Goal: Task Accomplishment & Management: Manage account settings

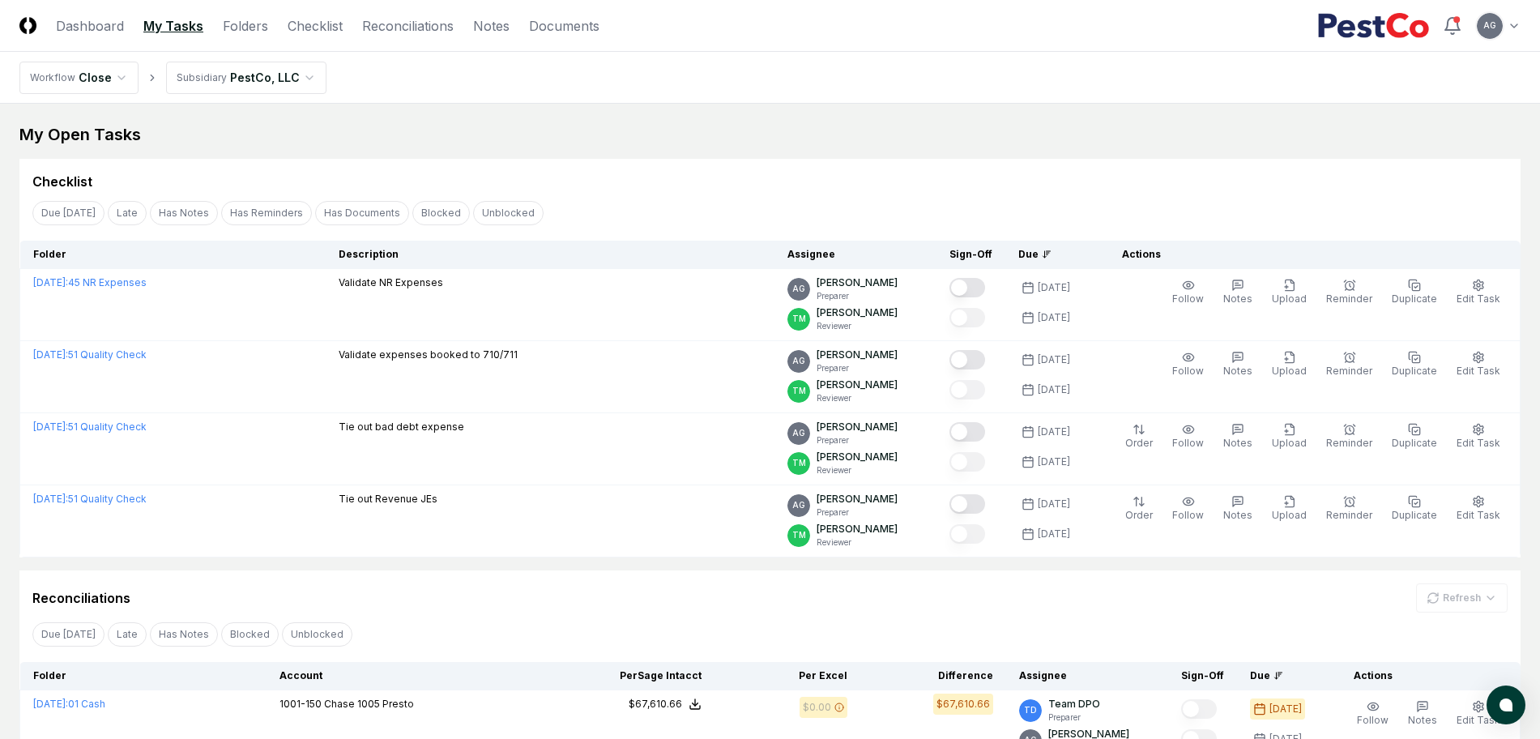
click at [850, 145] on div "My Open Tasks" at bounding box center [770, 134] width 1502 height 23
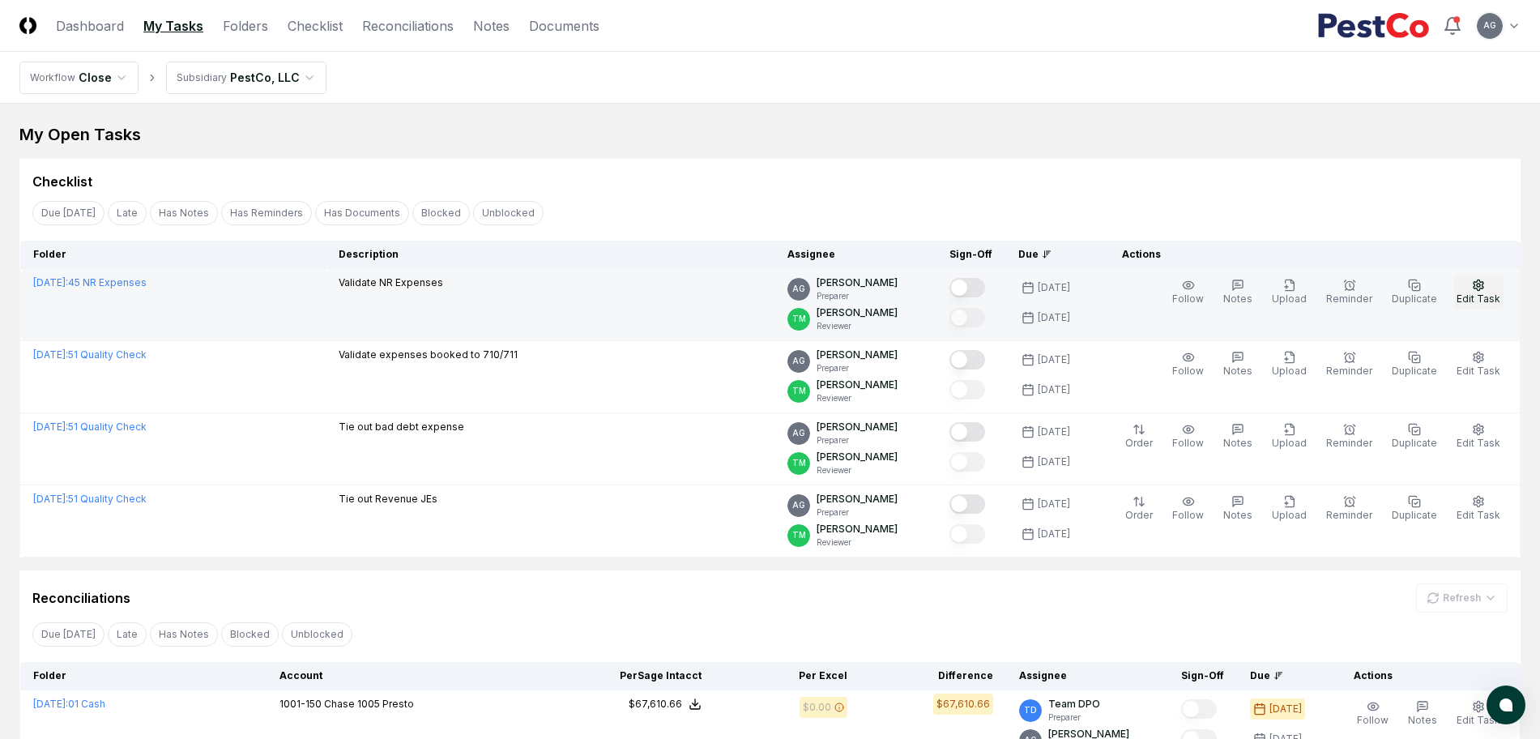
click at [1475, 296] on span "Edit Task" at bounding box center [1479, 299] width 44 height 12
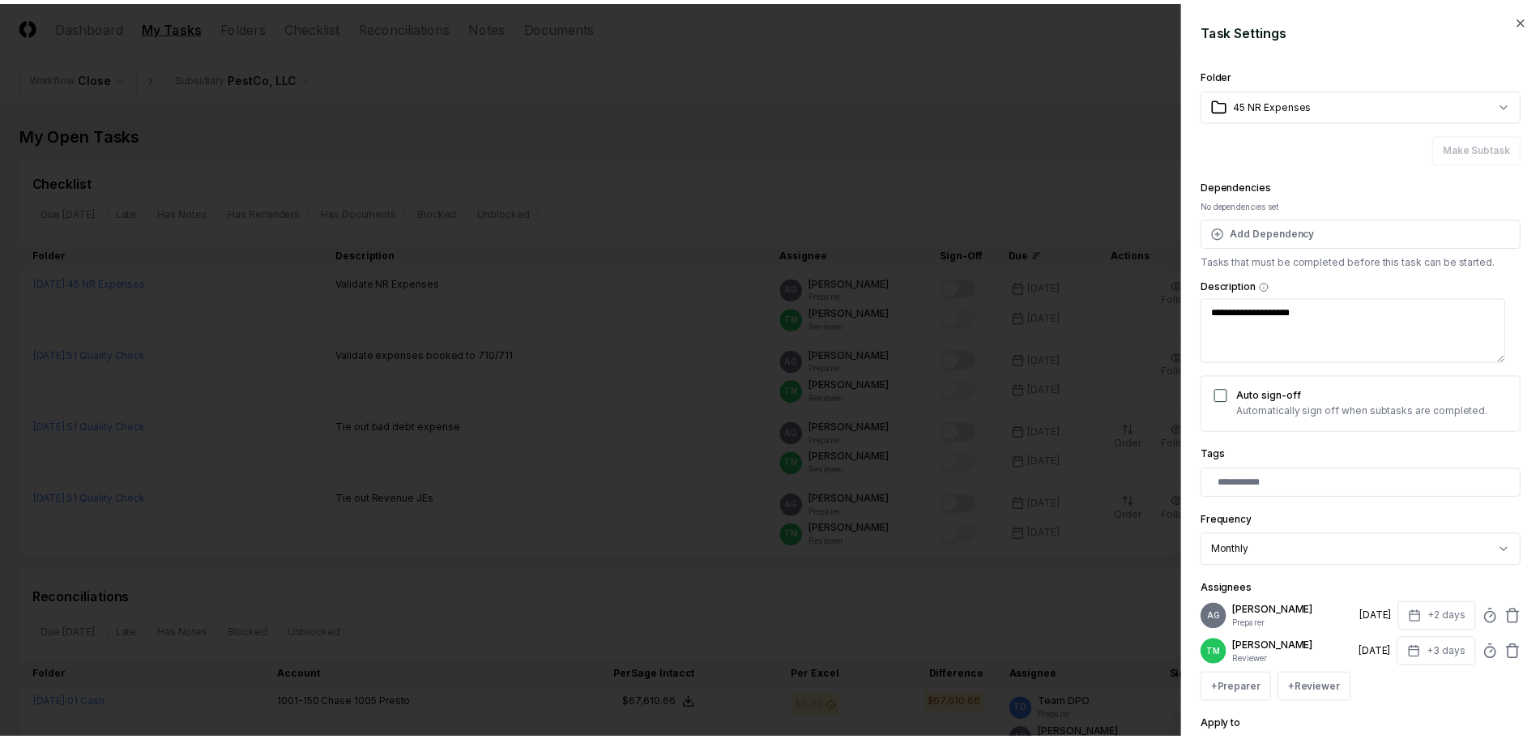
scroll to position [165, 0]
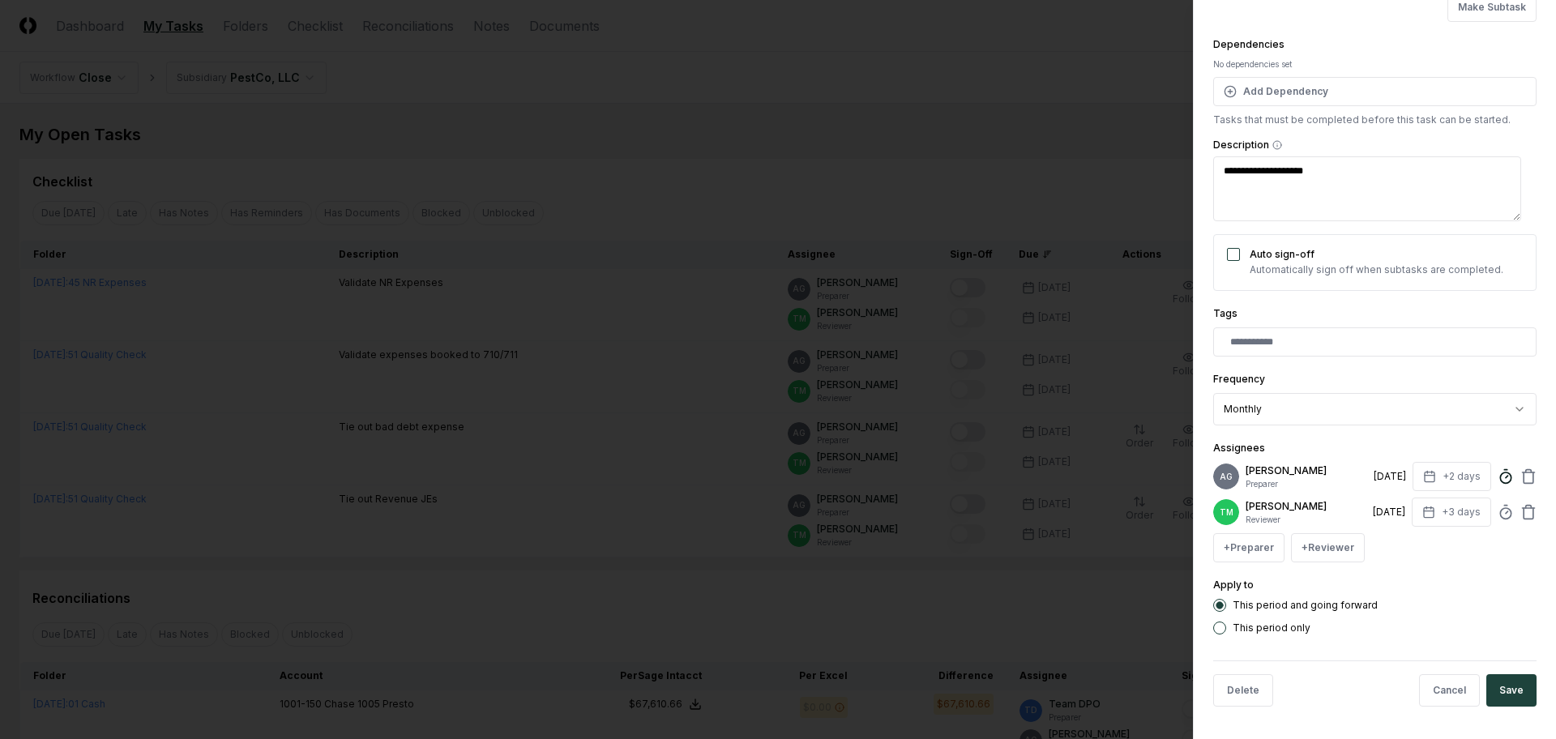
click at [1497, 468] on icon at bounding box center [1505, 476] width 16 height 16
type textarea "*"
type input "*"
type textarea "*"
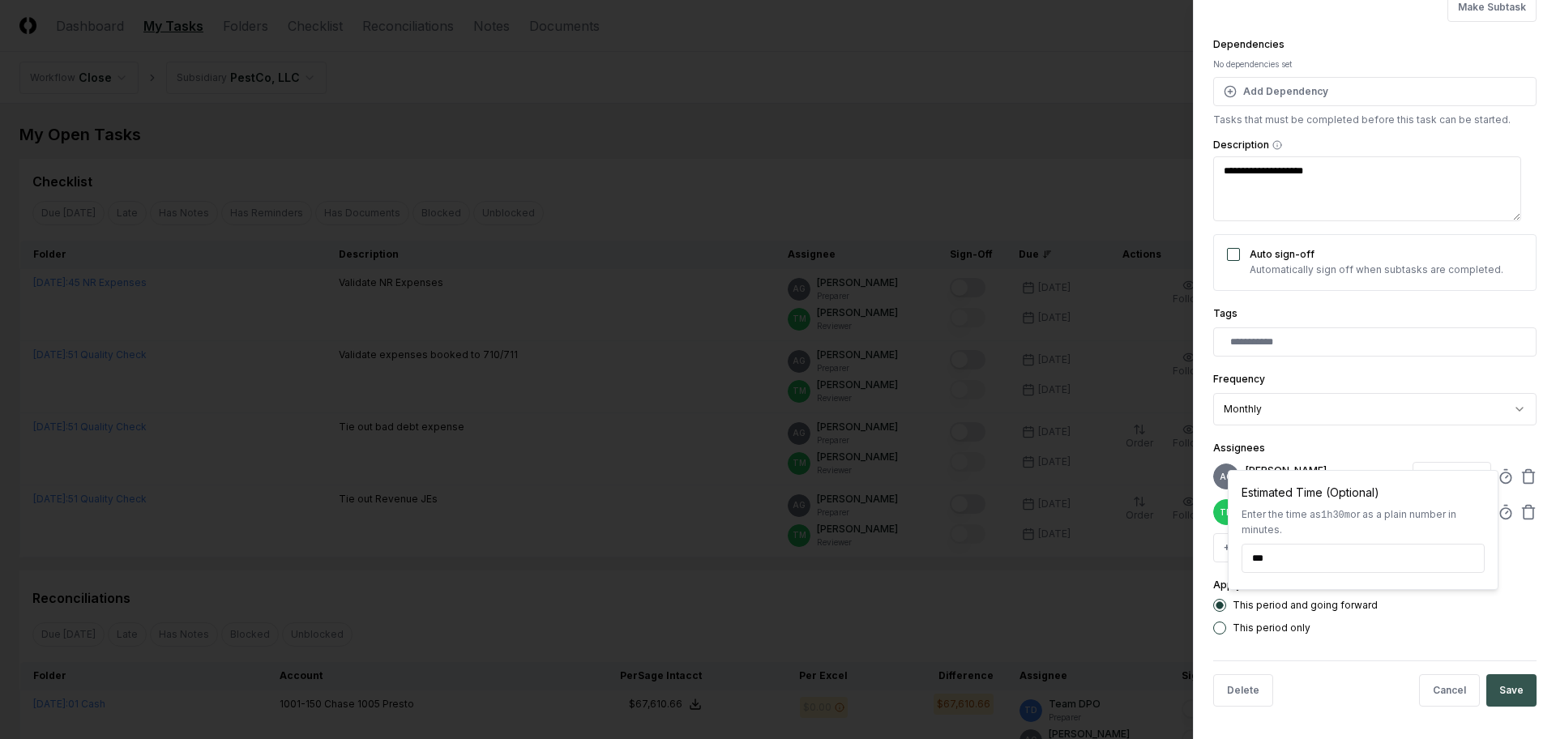
type input "*****"
click at [1487, 677] on button "Save" at bounding box center [1511, 690] width 50 height 32
type textarea "*"
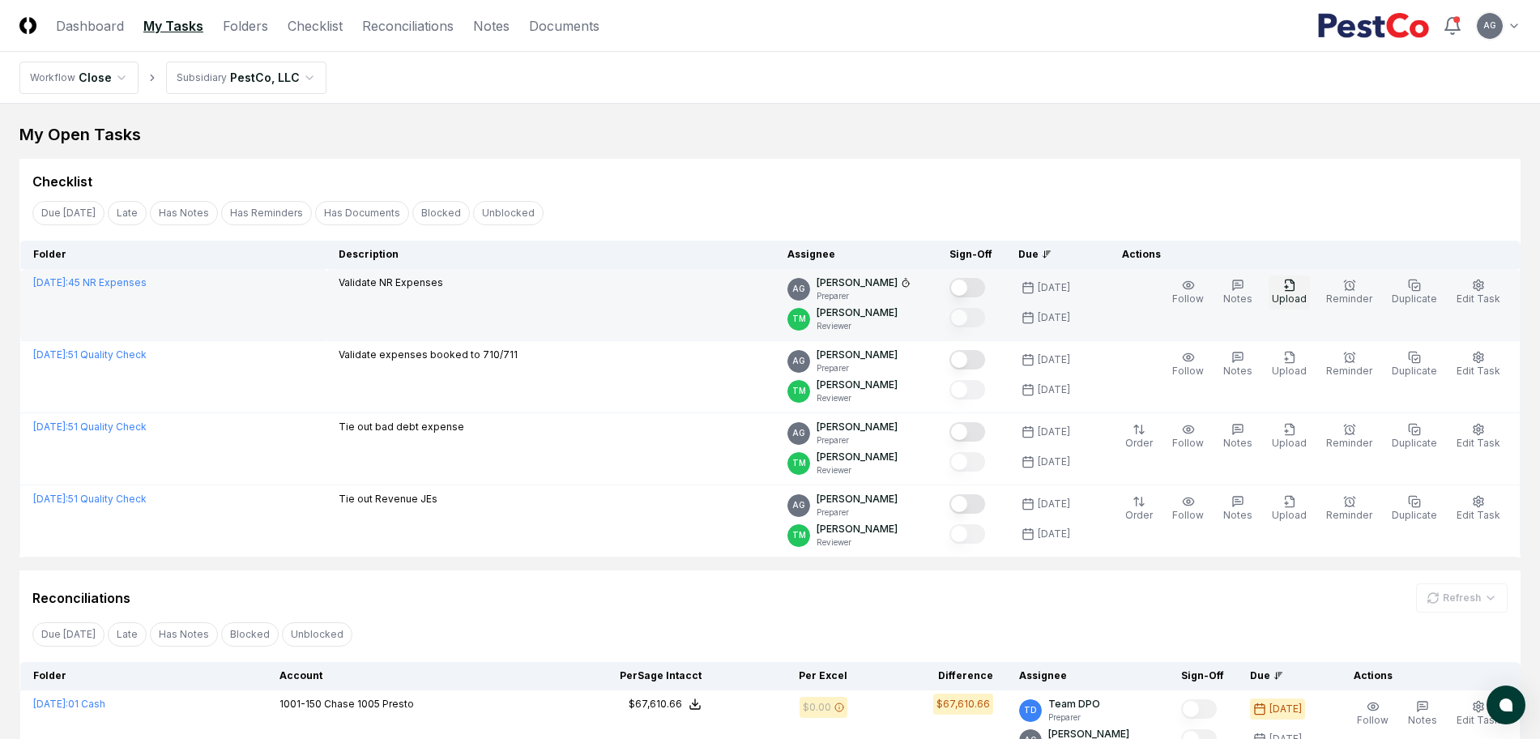
click at [1299, 297] on span "Upload" at bounding box center [1289, 299] width 35 height 12
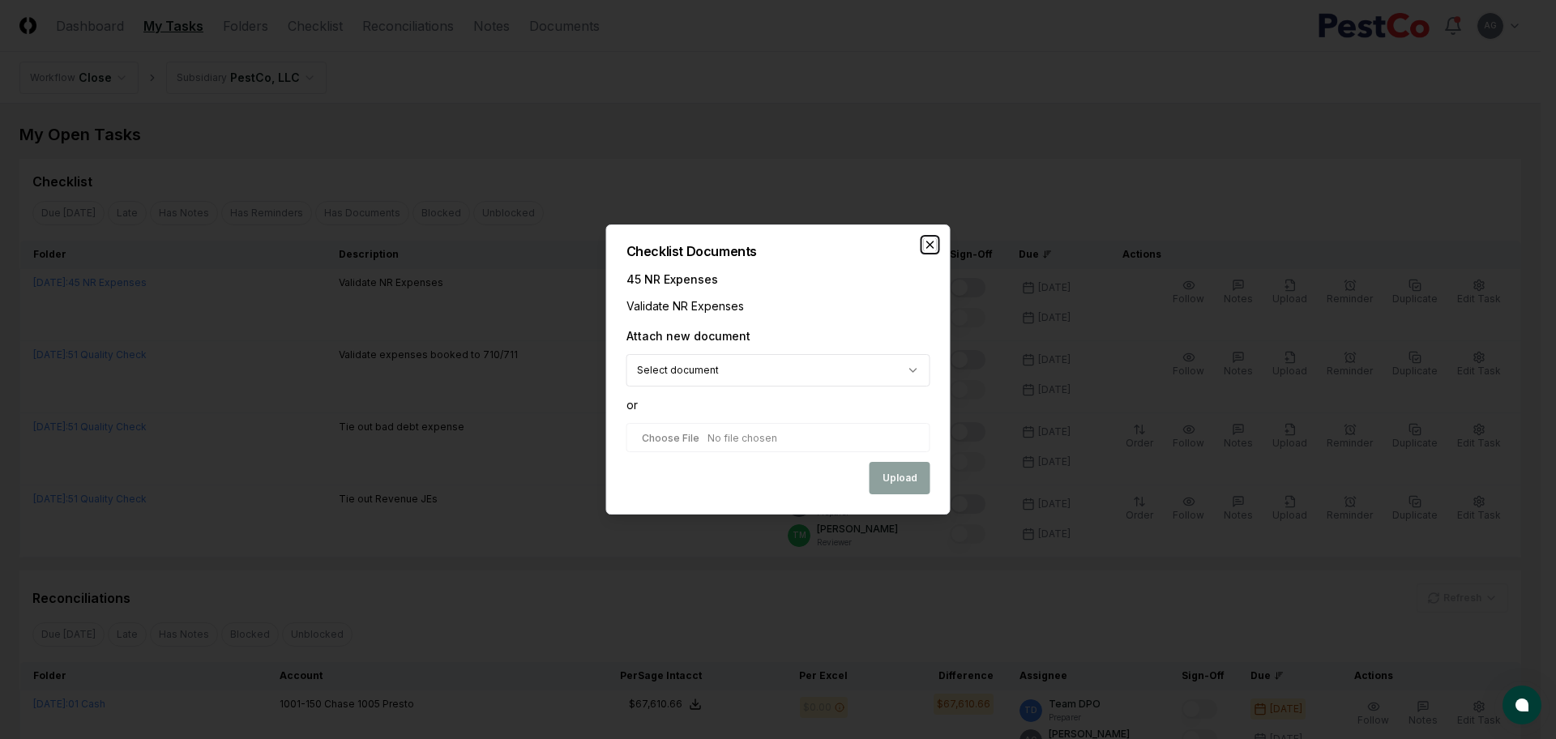
click at [925, 246] on icon "button" at bounding box center [930, 244] width 13 height 13
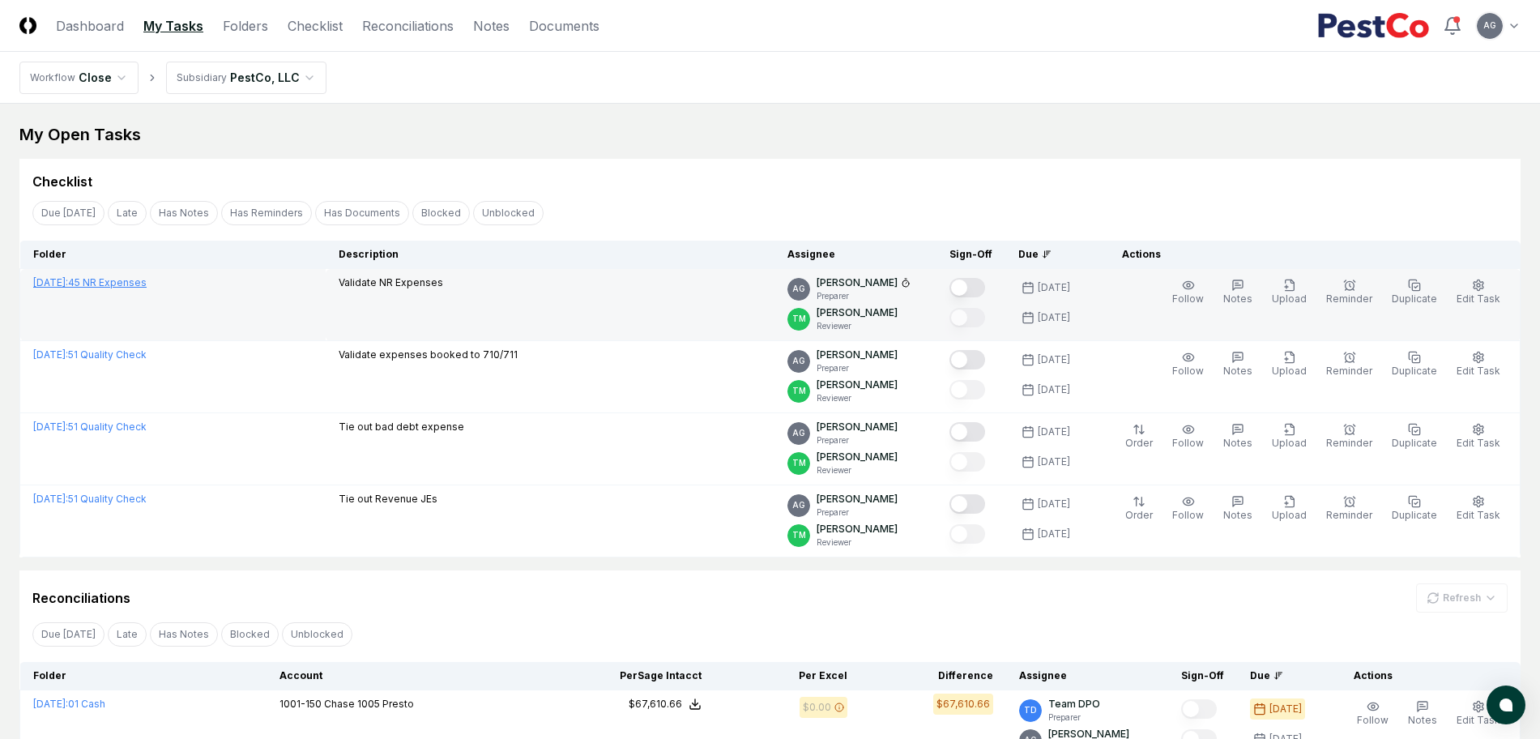
click at [131, 284] on link "[DATE] : 45 NR Expenses" at bounding box center [89, 282] width 113 height 12
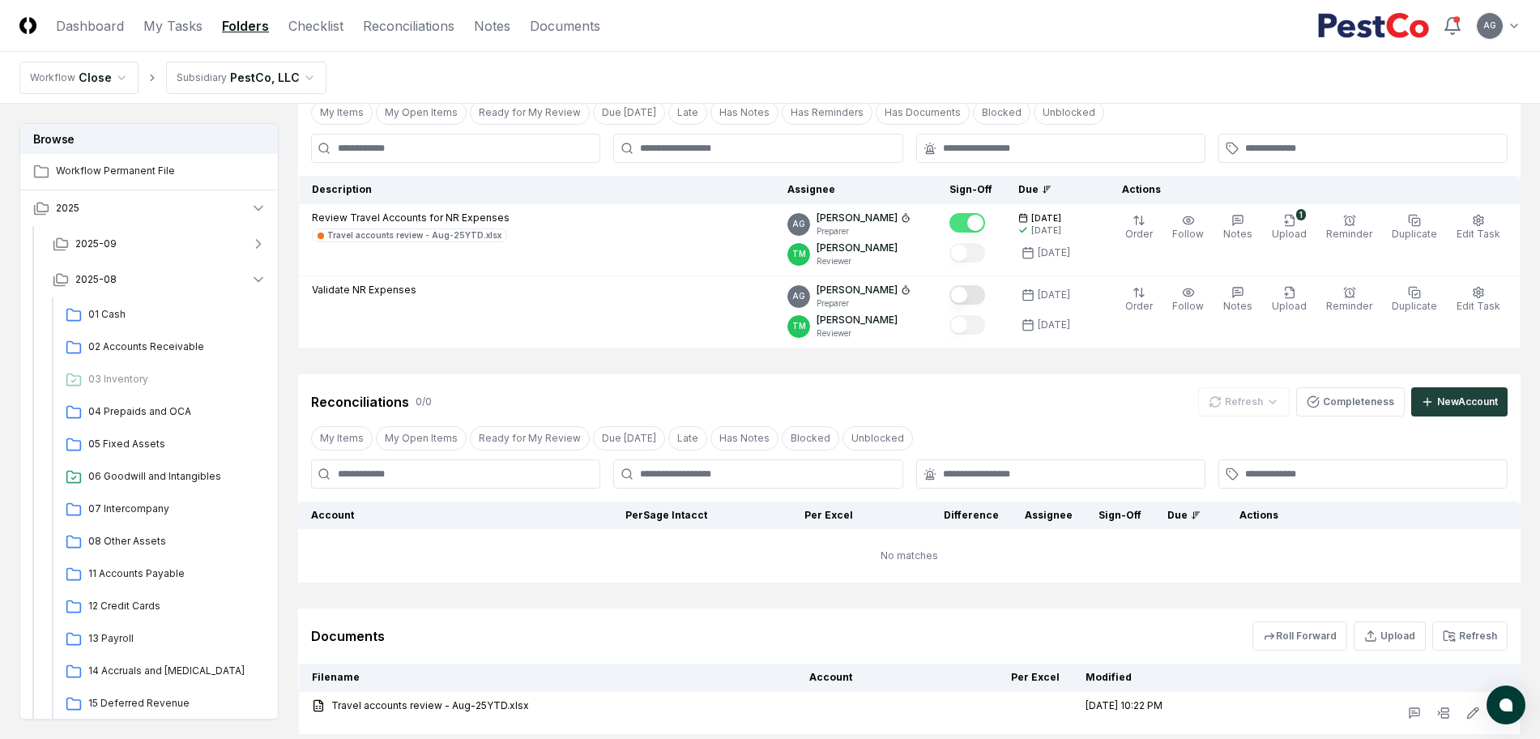
scroll to position [213, 0]
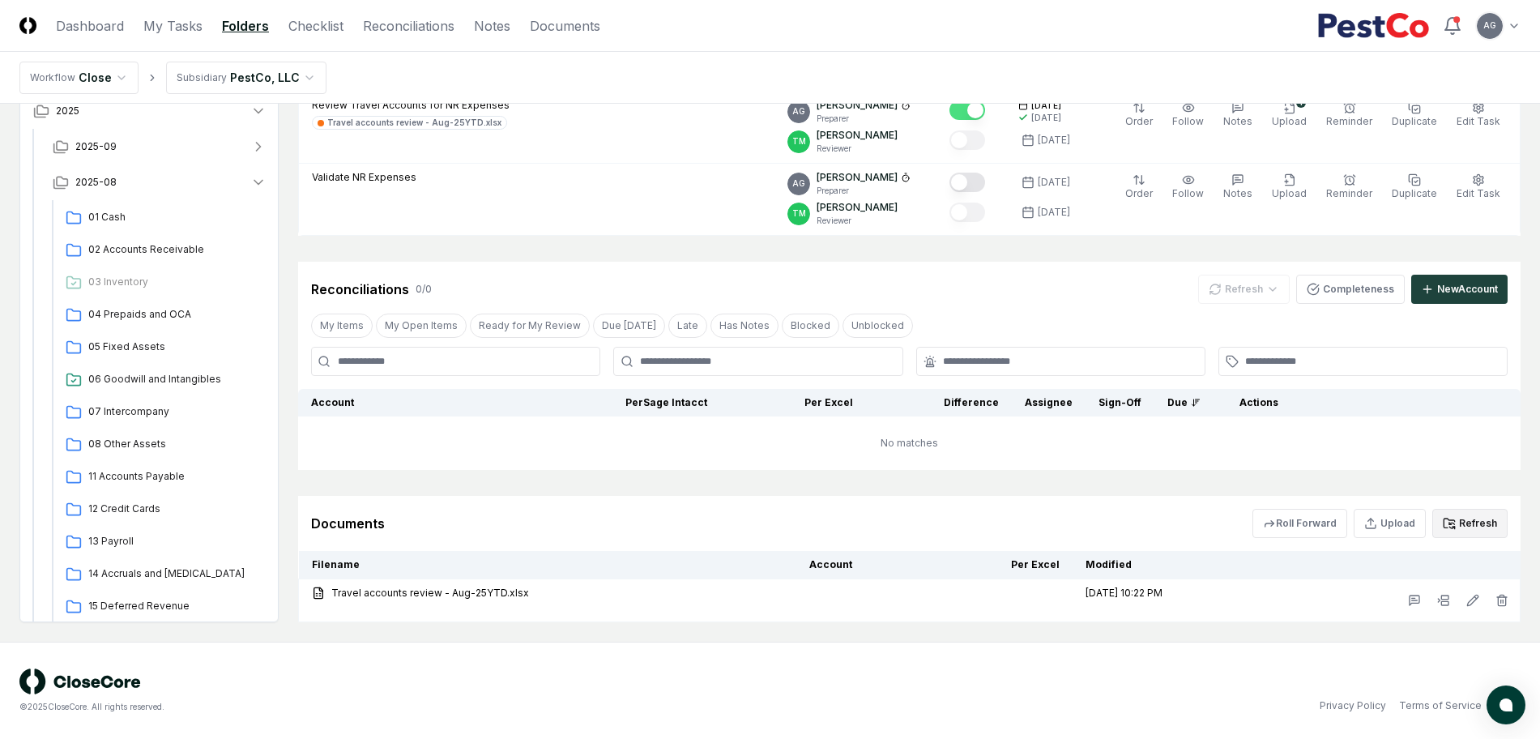
click at [1467, 527] on button "Refresh" at bounding box center [1470, 523] width 75 height 29
click at [959, 502] on div "Documents Roll Forward Upload Refresh" at bounding box center [909, 523] width 1223 height 55
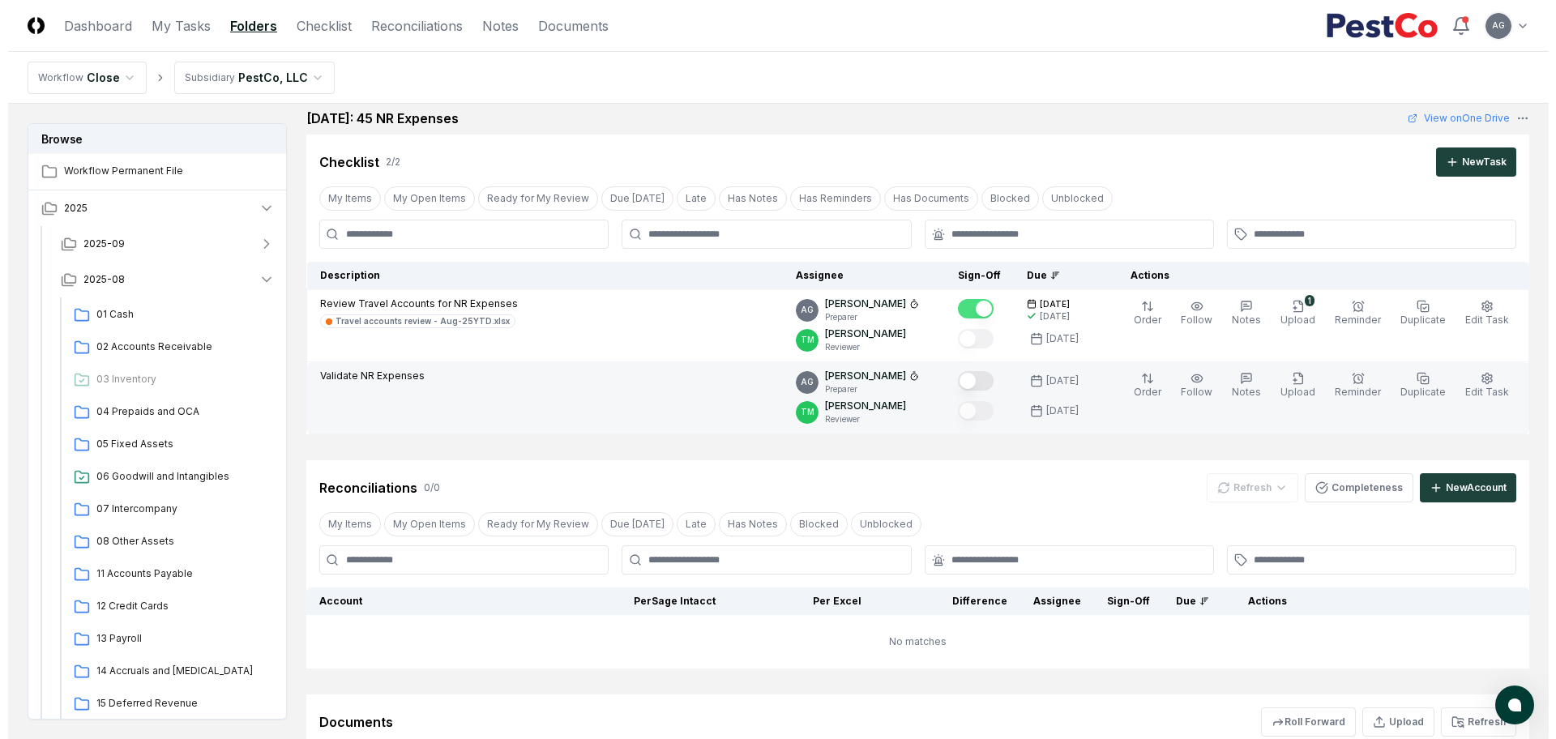
scroll to position [11, 0]
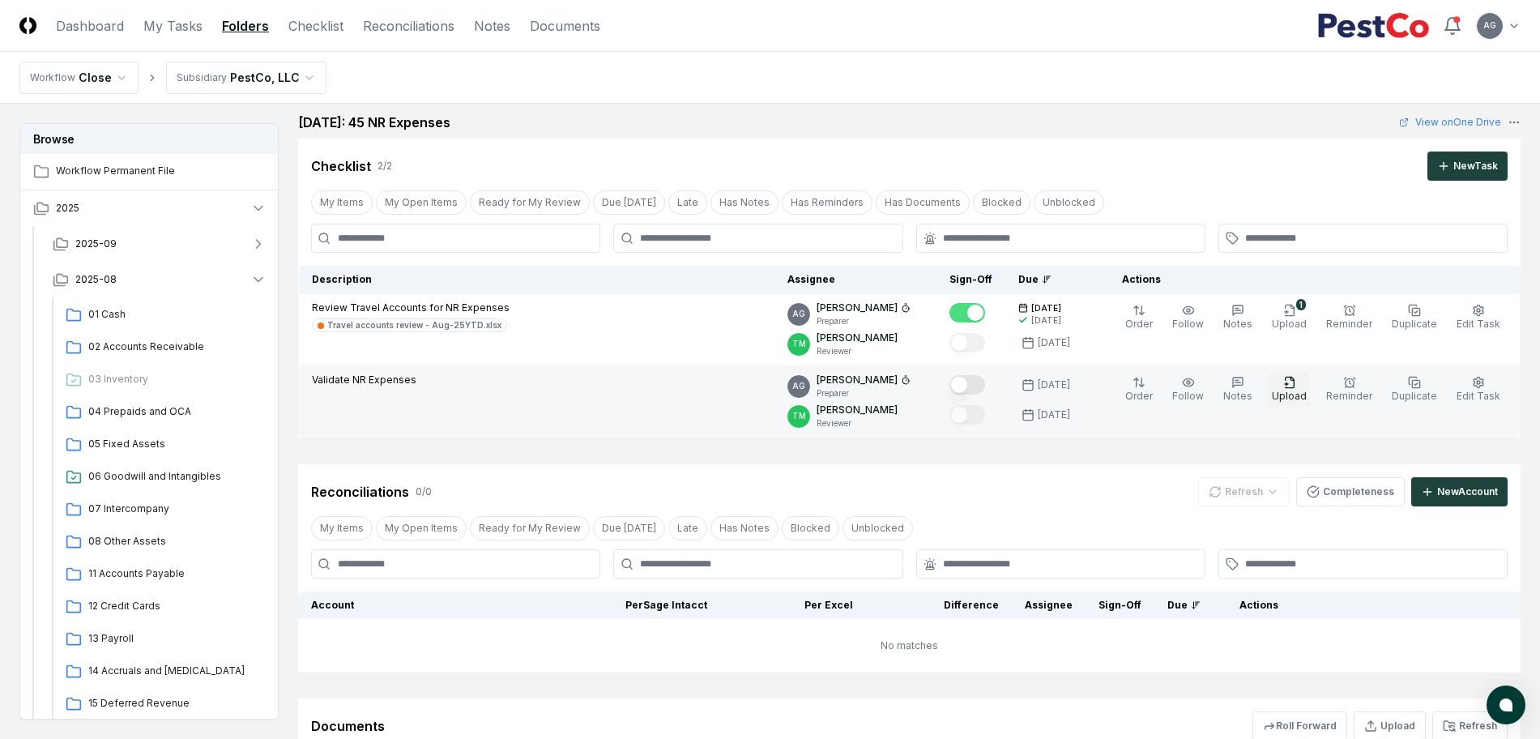
click at [1288, 392] on span "Upload" at bounding box center [1289, 396] width 35 height 12
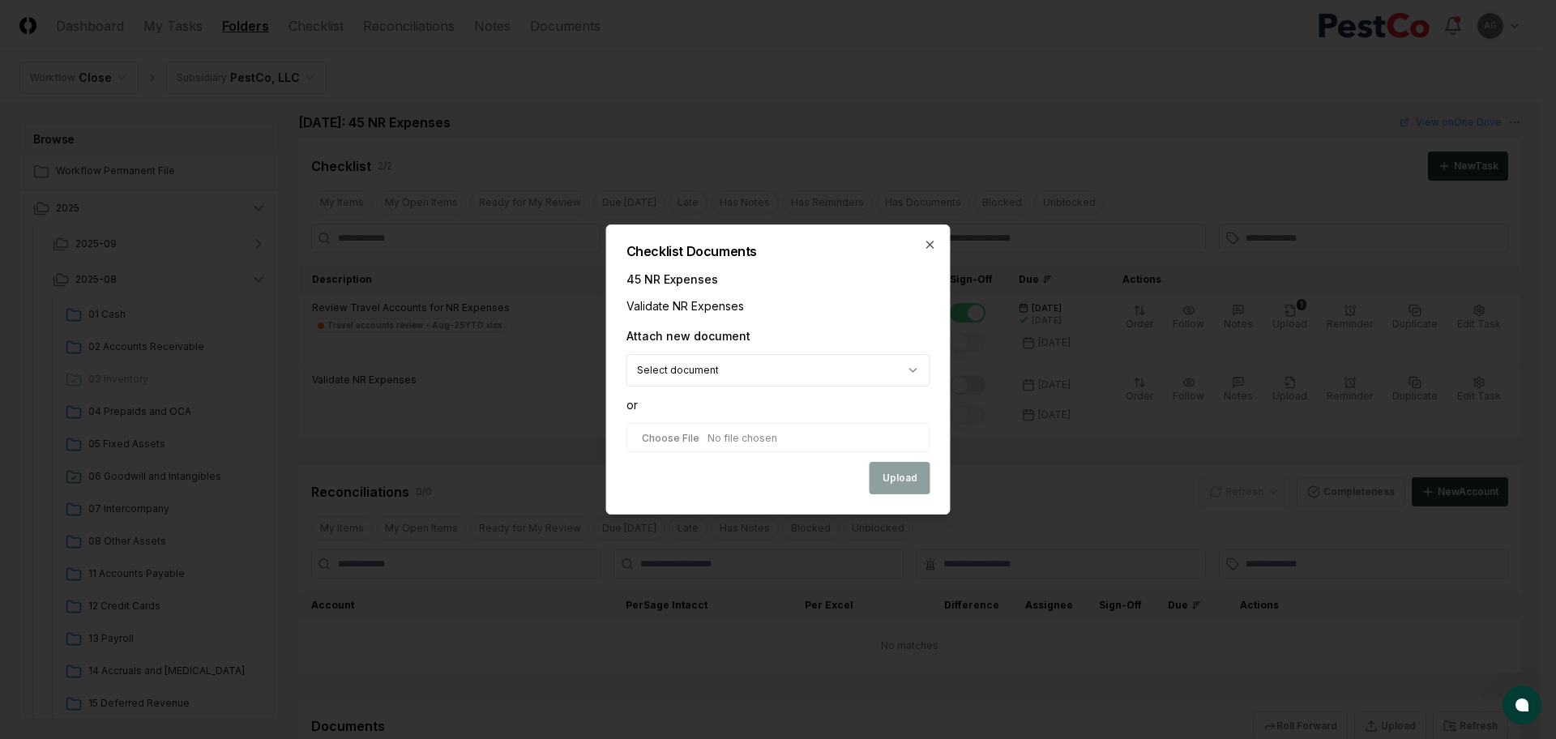
click at [832, 376] on body "CloseCore Dashboard My Tasks Folders Checklist Reconciliations Notes Documents …" at bounding box center [770, 486] width 1540 height 995
select select "**********"
click at [905, 476] on button "Upload" at bounding box center [899, 480] width 61 height 32
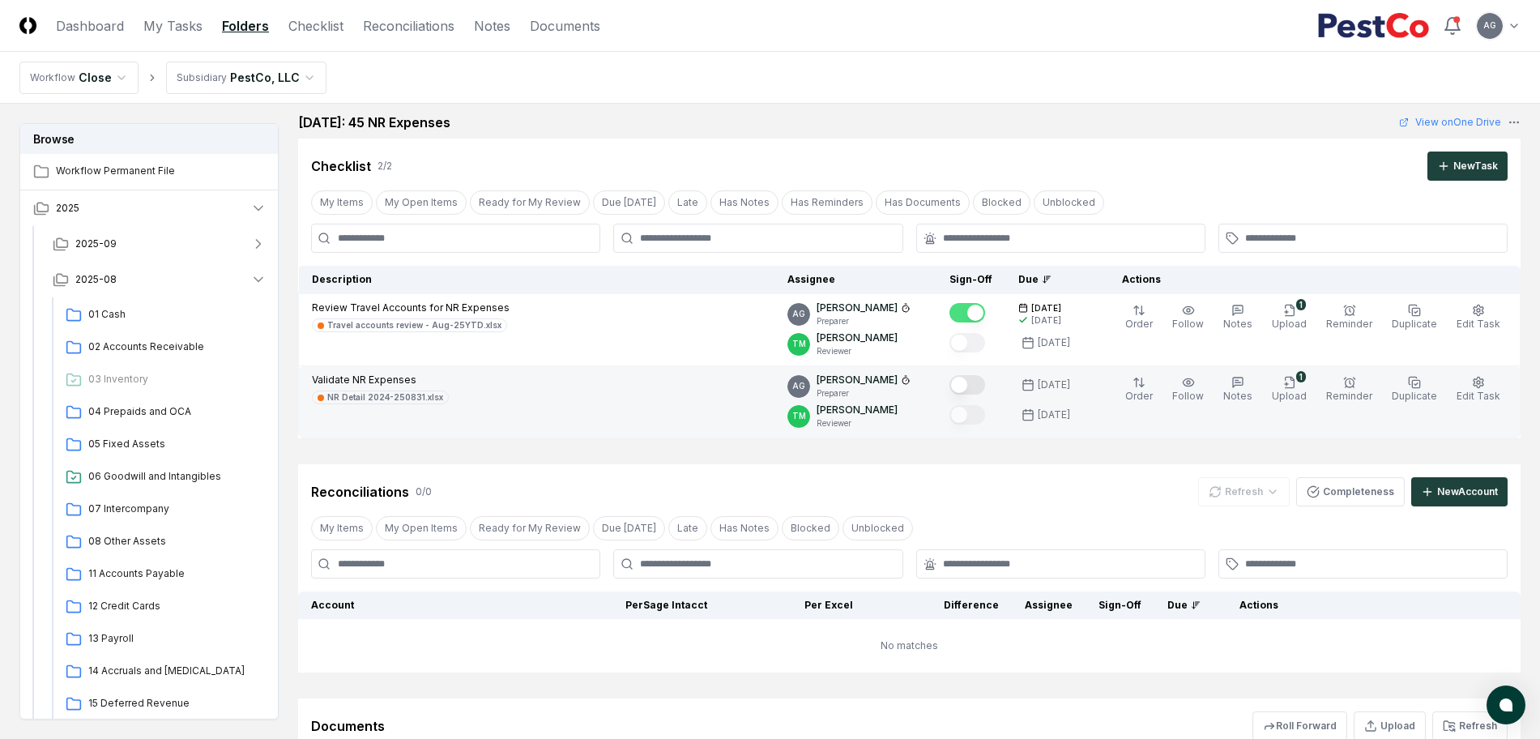
click at [985, 384] on button "Mark complete" at bounding box center [968, 384] width 36 height 19
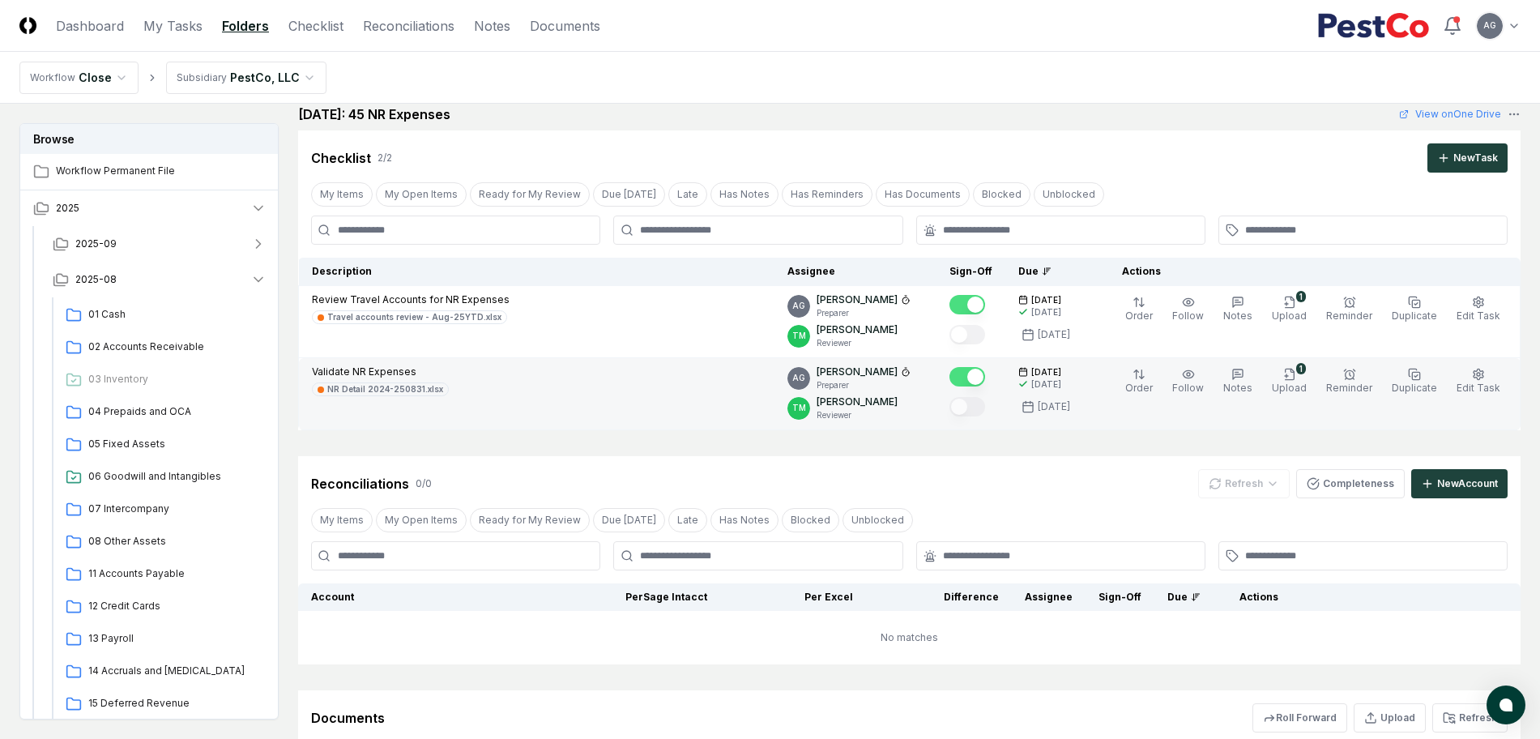
scroll to position [0, 0]
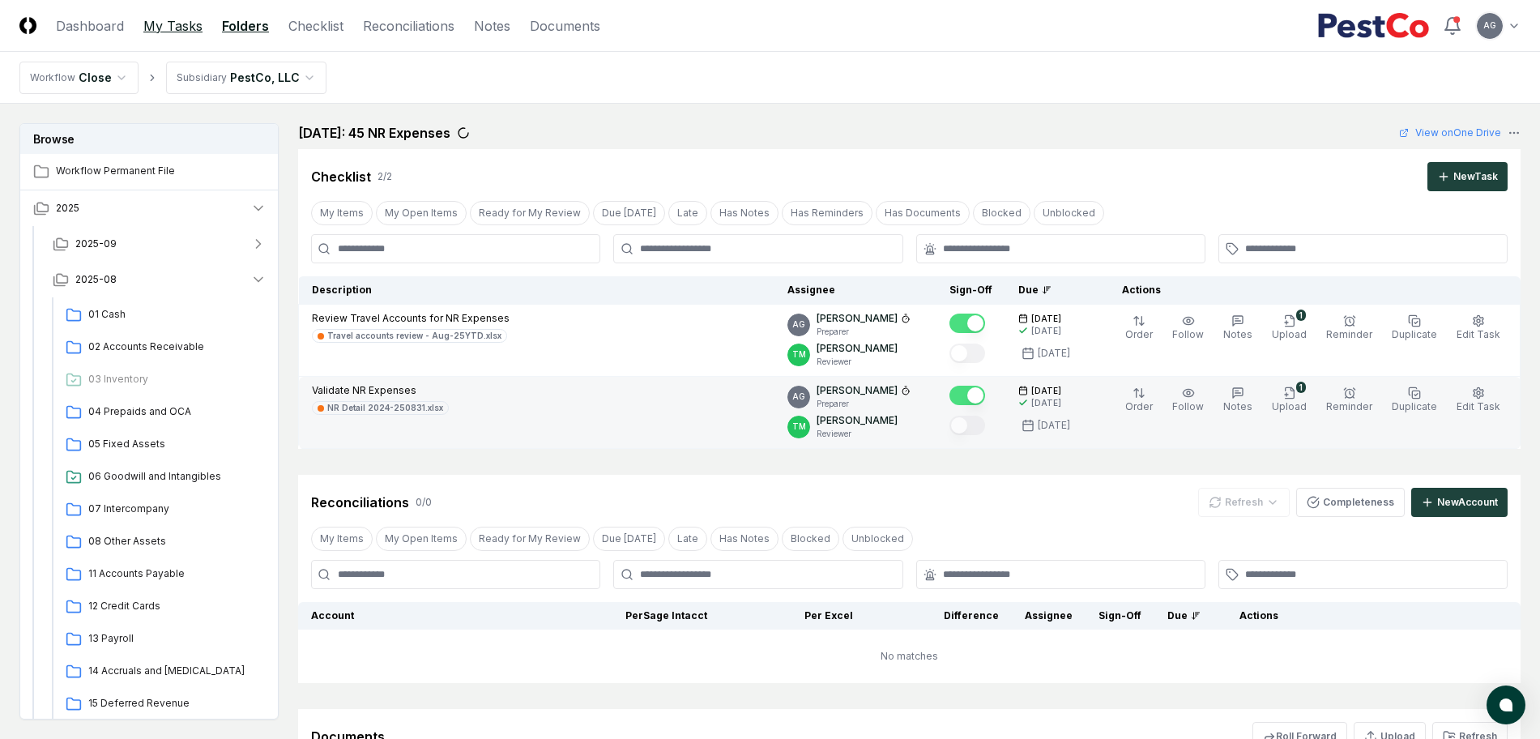
click at [164, 31] on link "My Tasks" at bounding box center [172, 25] width 59 height 19
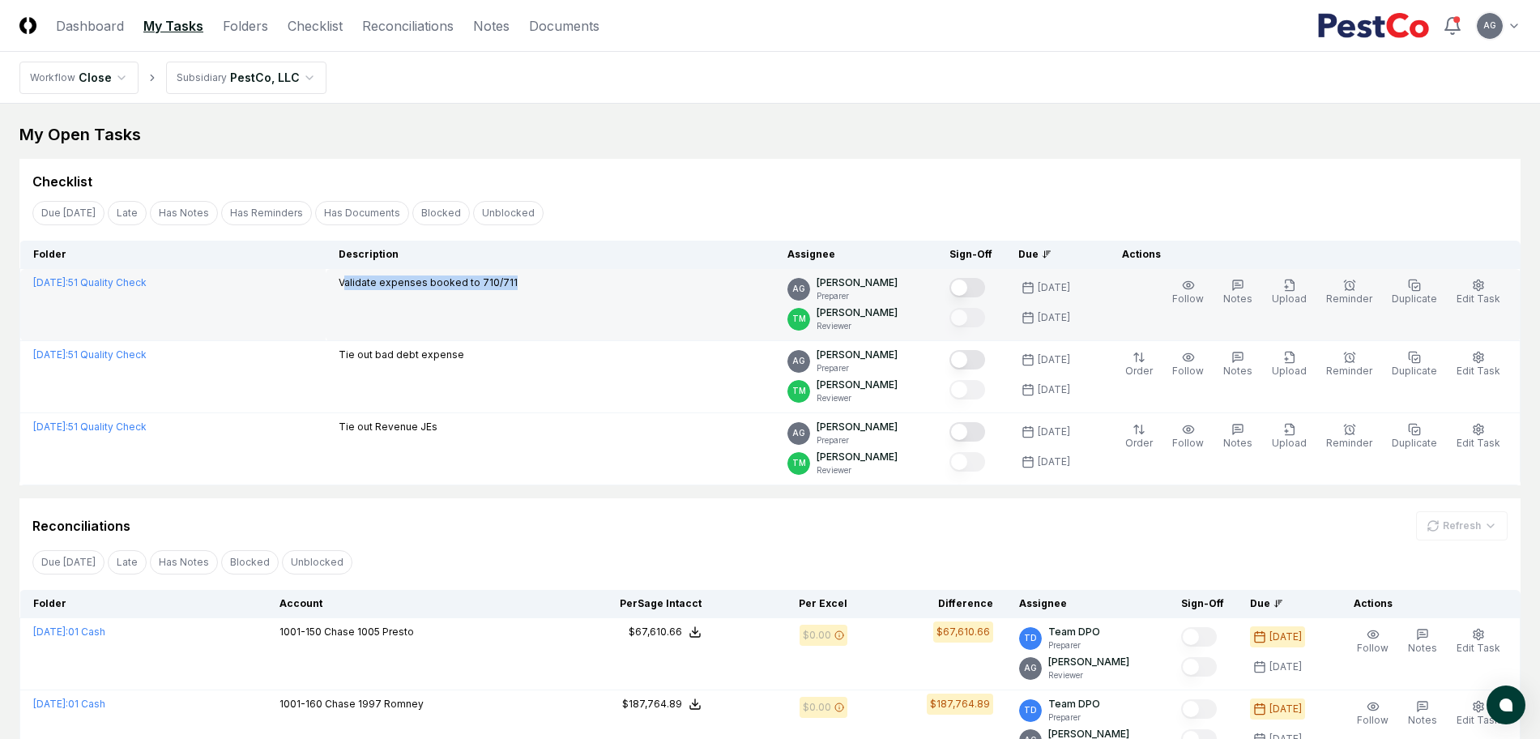
drag, startPoint x: 575, startPoint y: 289, endPoint x: 395, endPoint y: 297, distance: 180.0
click at [395, 297] on td "Validate expenses booked to 710/711" at bounding box center [550, 305] width 449 height 72
drag, startPoint x: 384, startPoint y: 283, endPoint x: 566, endPoint y: 281, distance: 181.5
click at [566, 281] on td "Validate expenses booked to 710/711" at bounding box center [550, 305] width 449 height 72
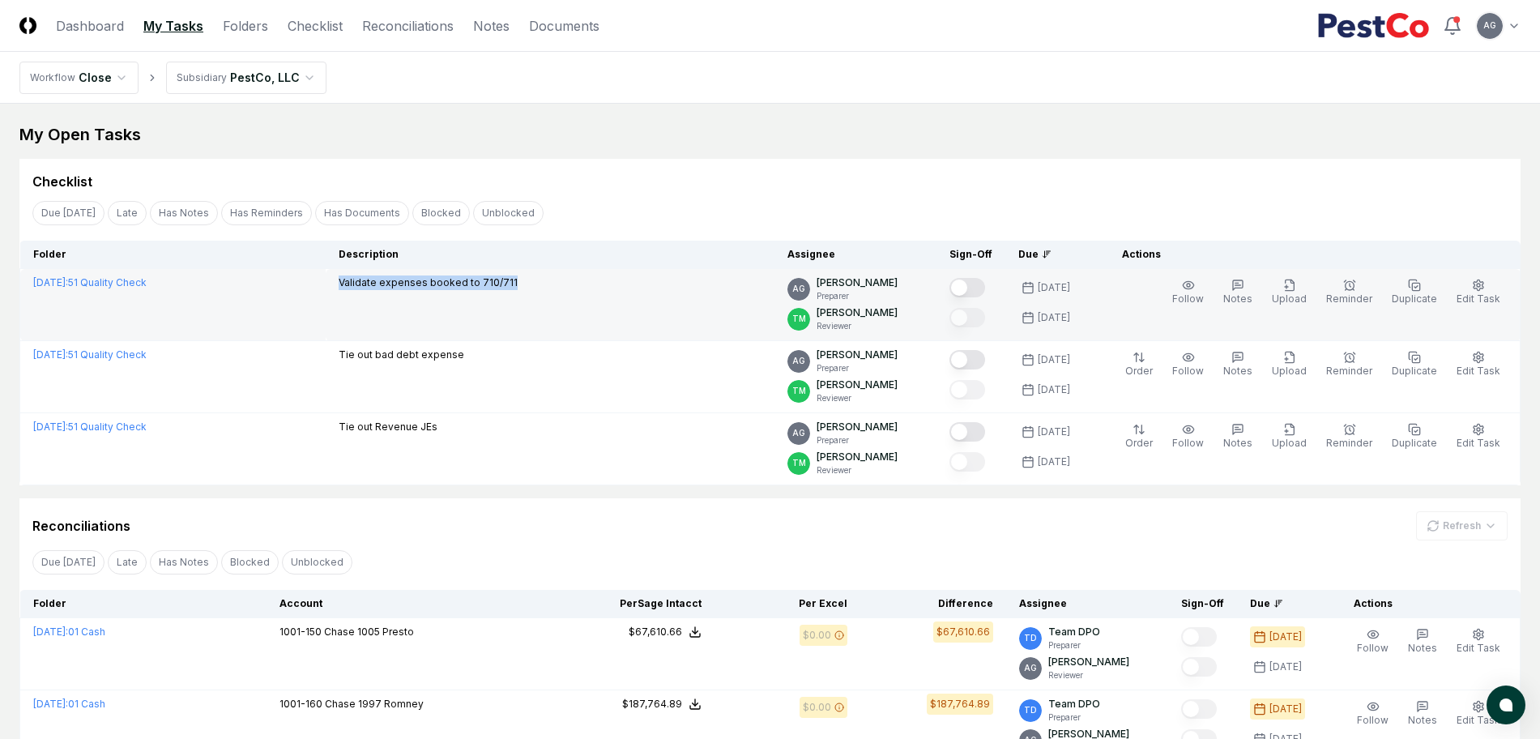
copy p "Validate expenses booked to 710/711"
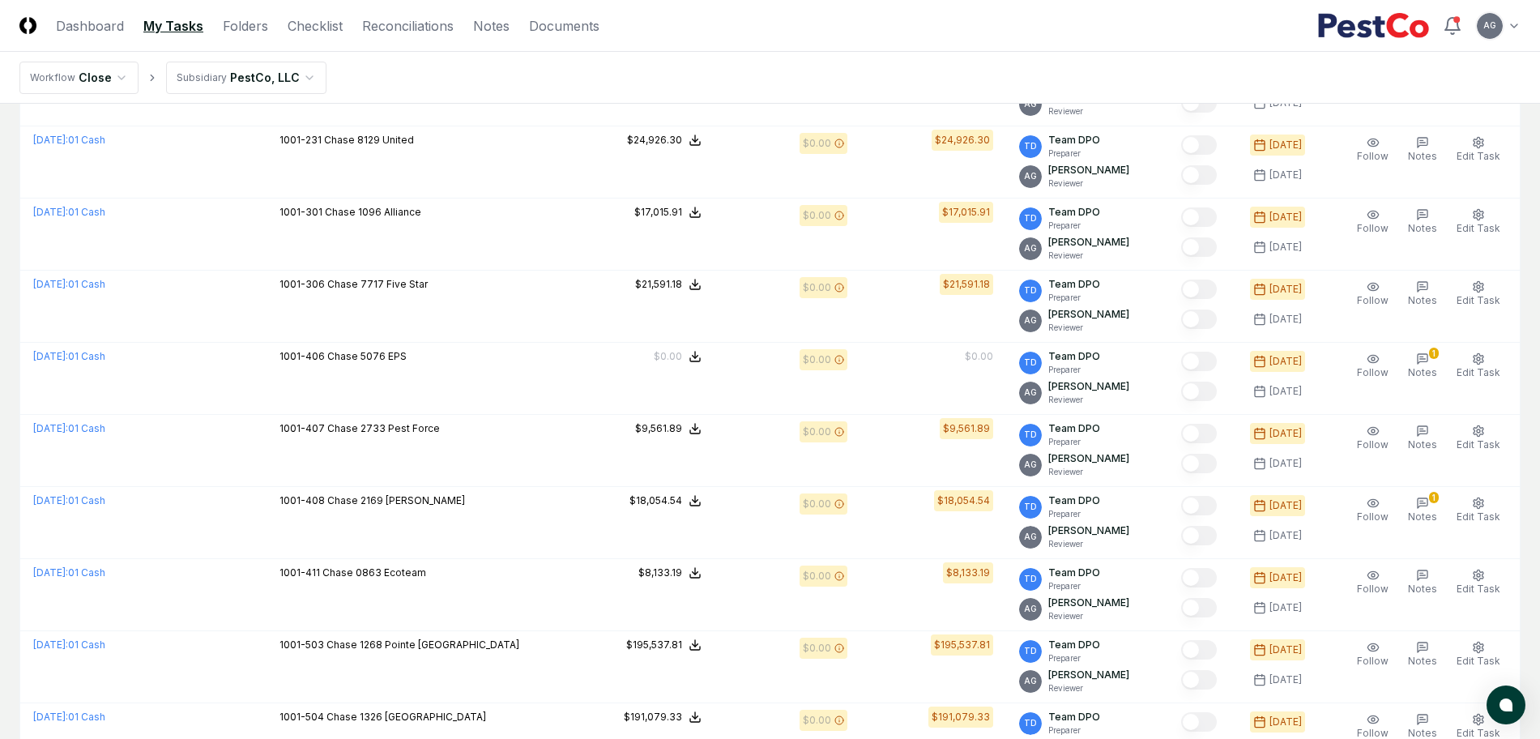
scroll to position [709, 0]
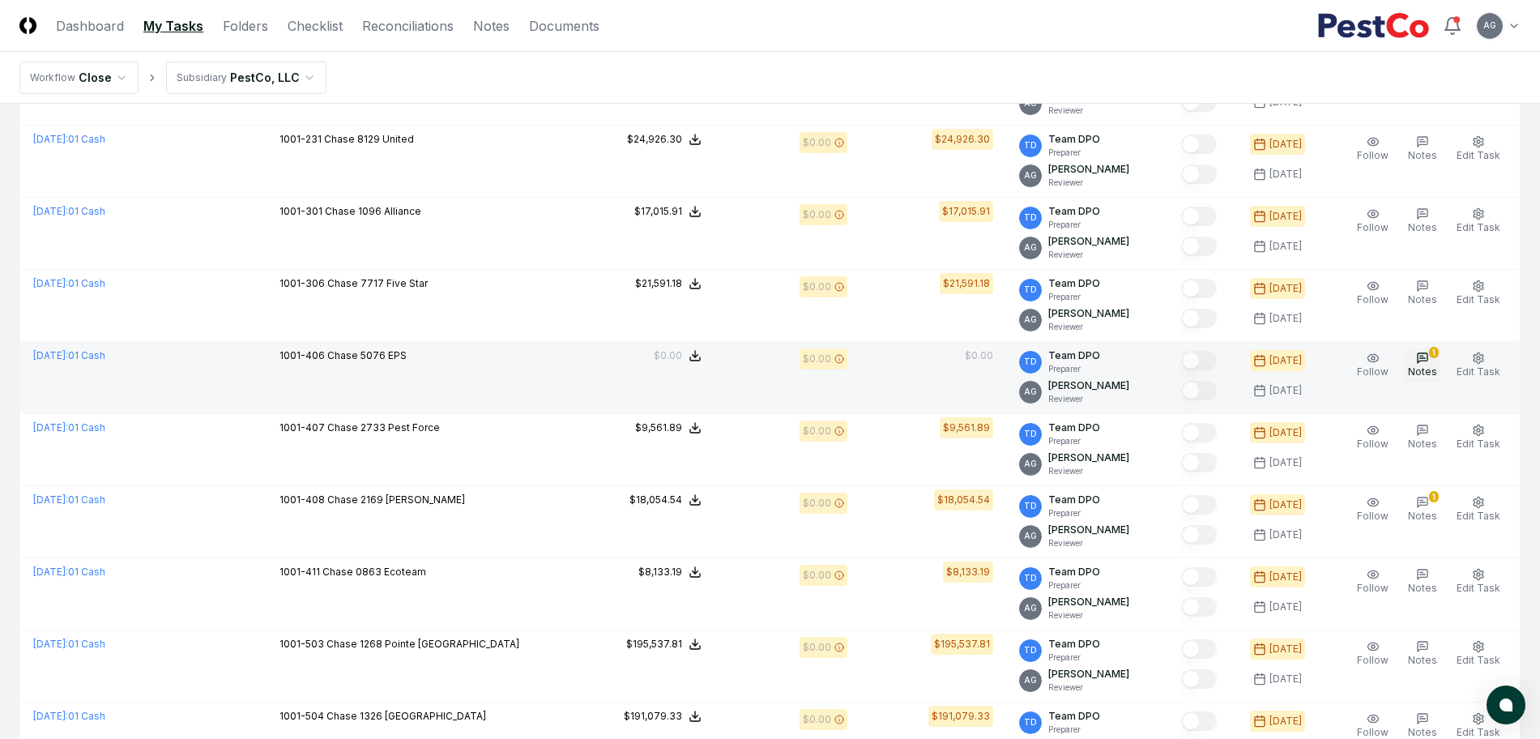
click at [1427, 375] on span "Notes" at bounding box center [1422, 371] width 29 height 12
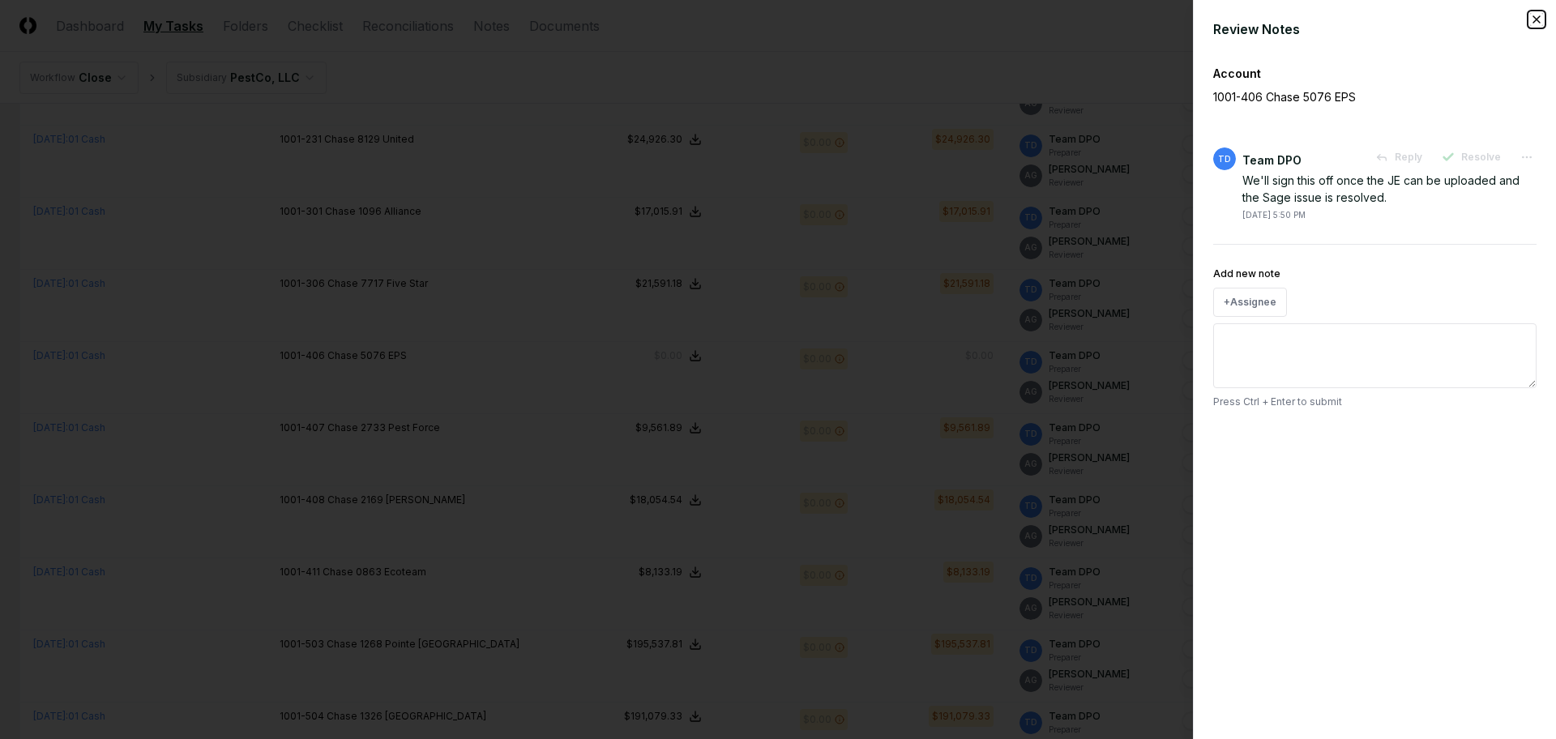
click at [1531, 23] on icon "button" at bounding box center [1536, 19] width 13 height 13
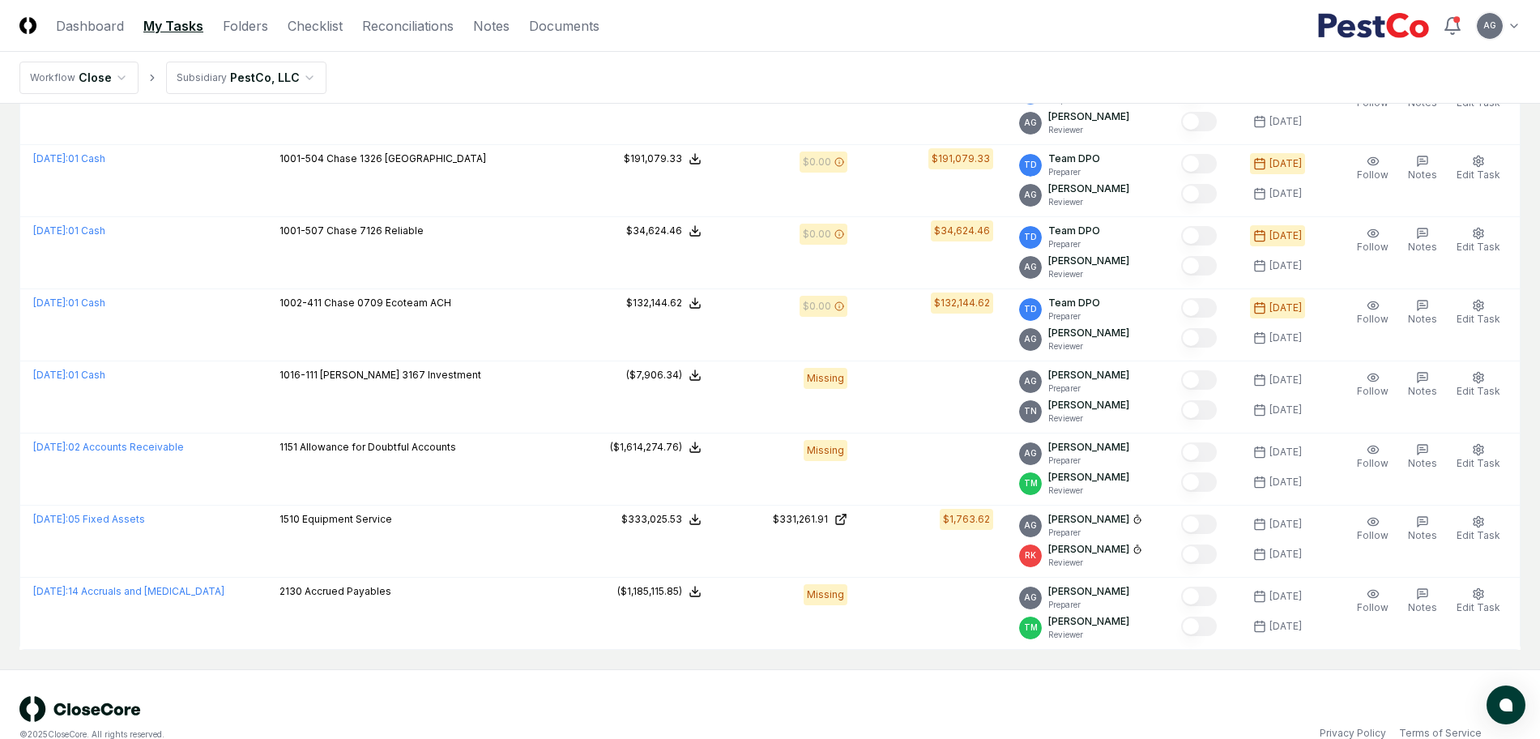
scroll to position [1294, 0]
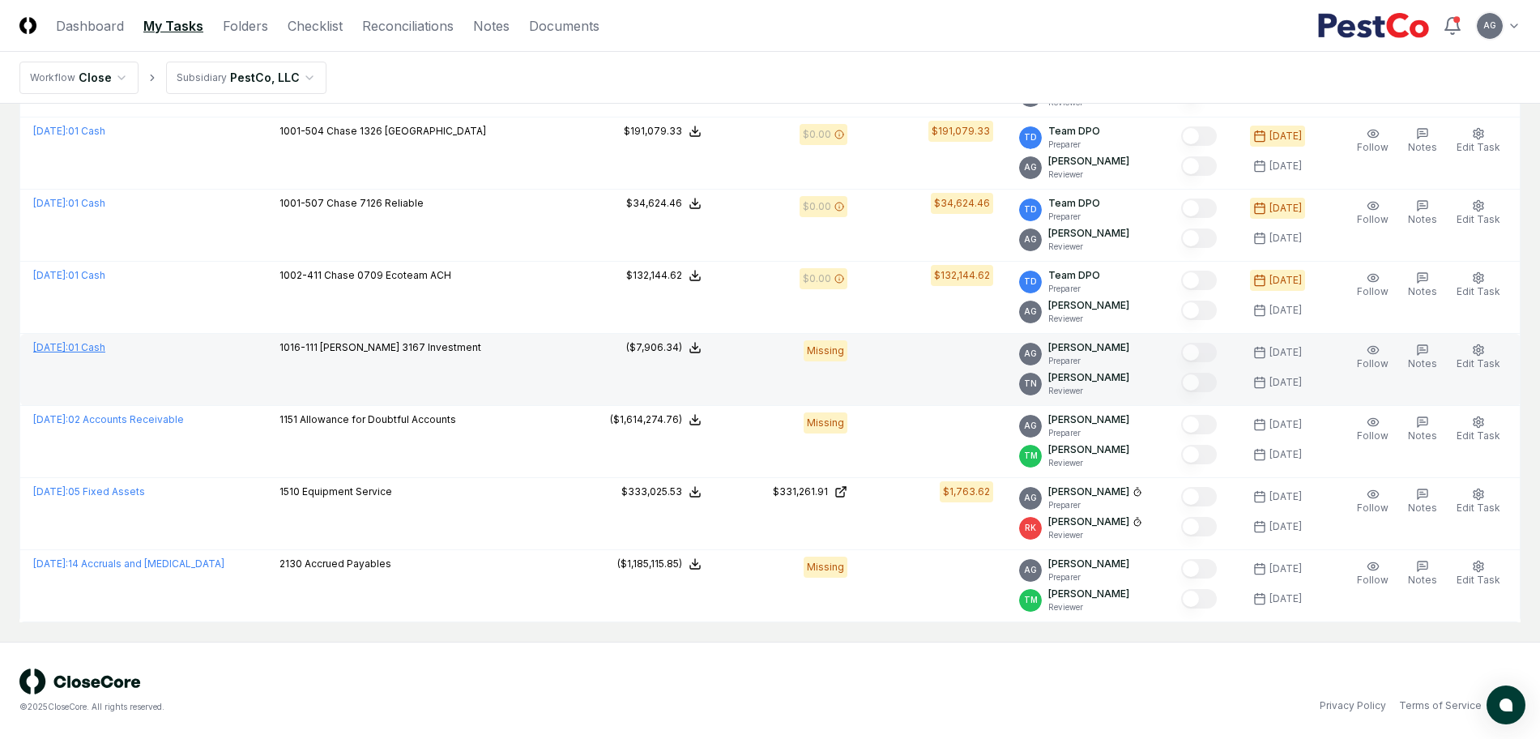
click at [68, 345] on span "[DATE] :" at bounding box center [50, 347] width 35 height 12
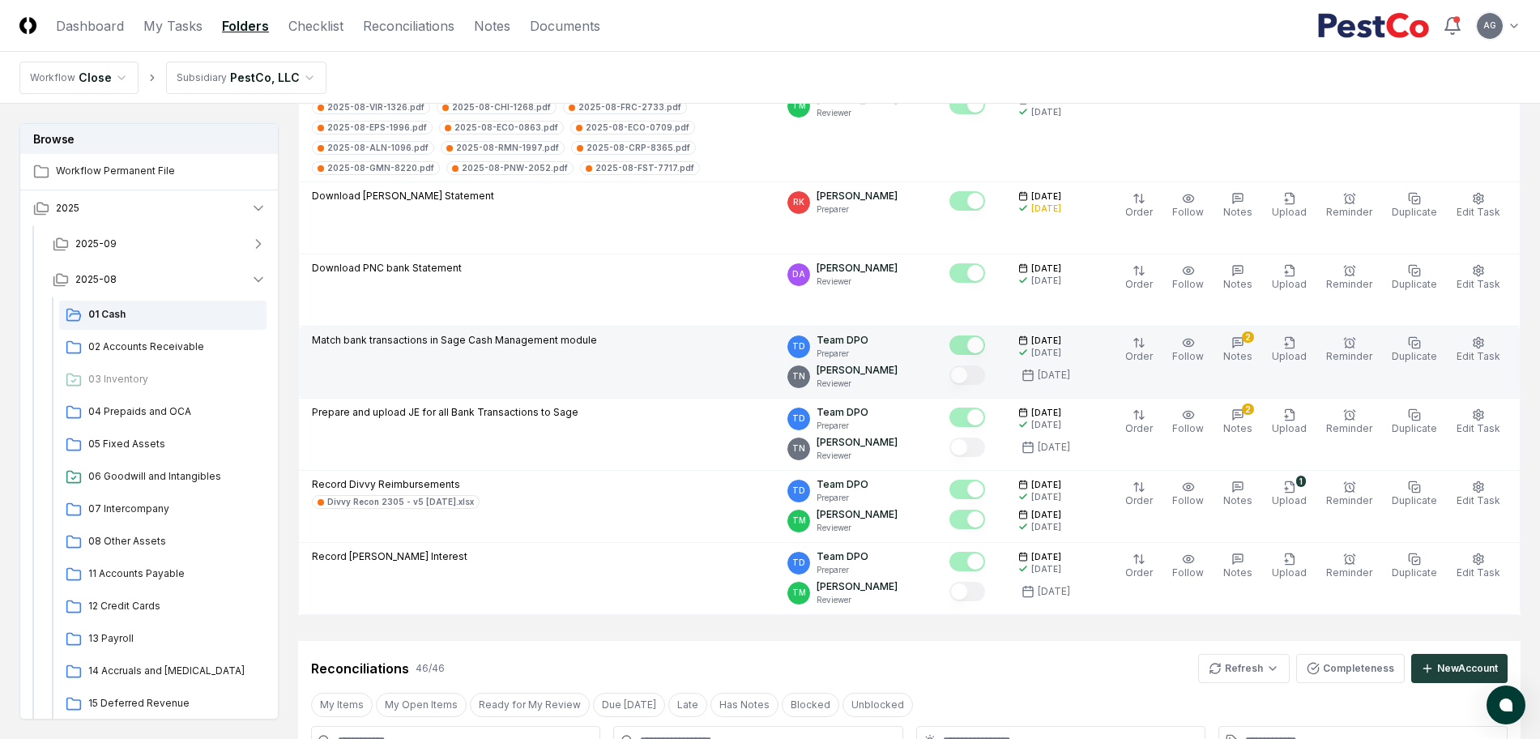
scroll to position [405, 0]
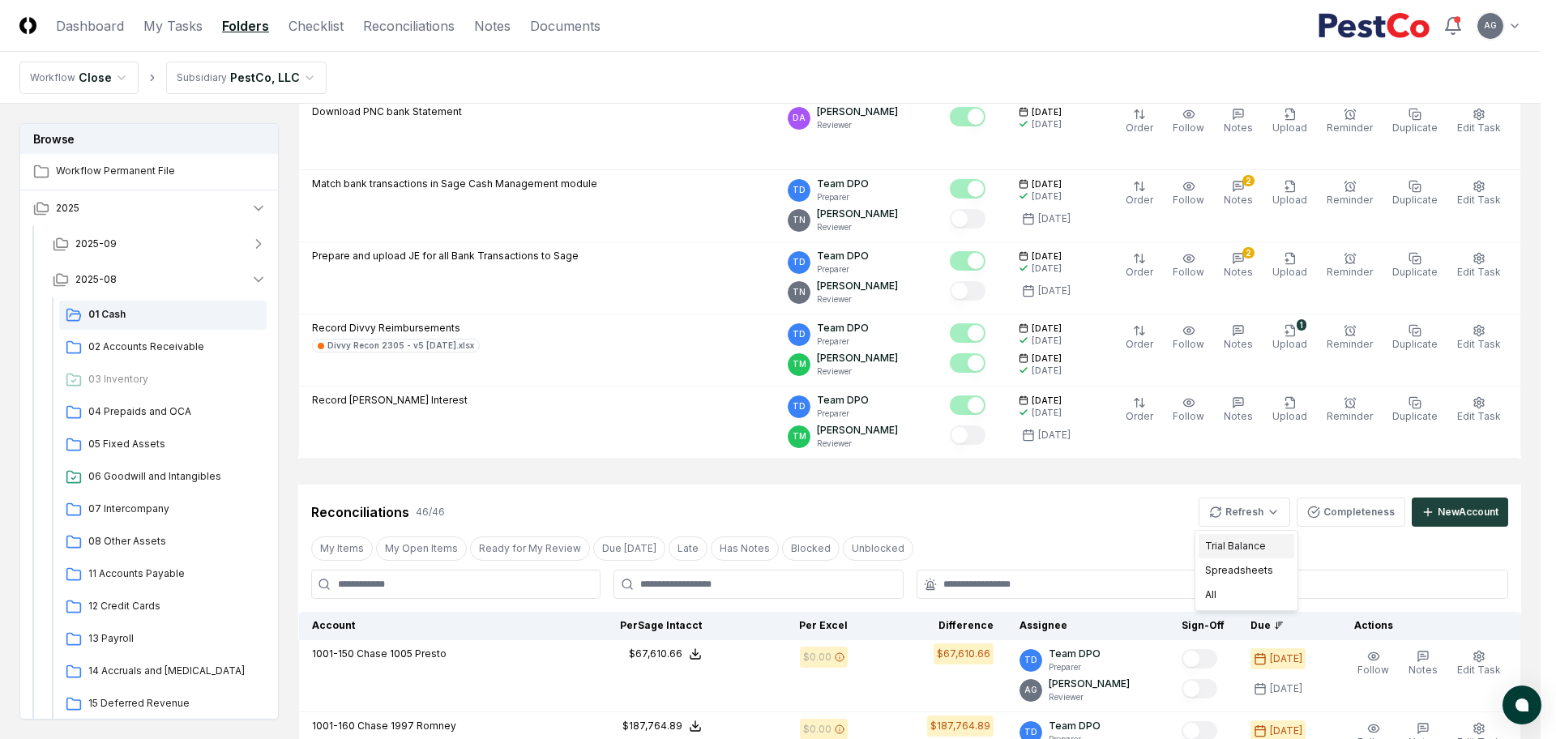
click at [1258, 546] on div "Trial Balance" at bounding box center [1246, 546] width 96 height 24
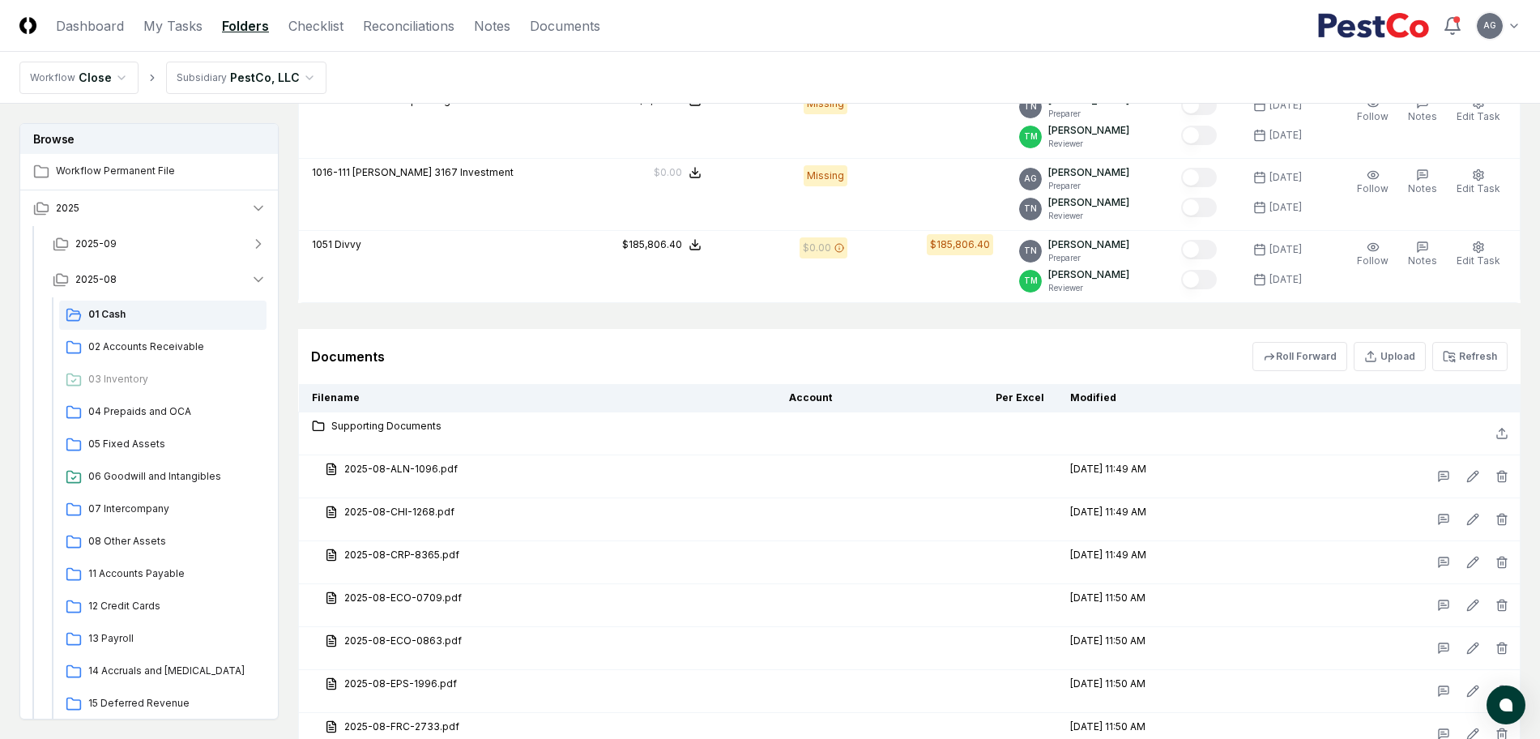
scroll to position [3950, 0]
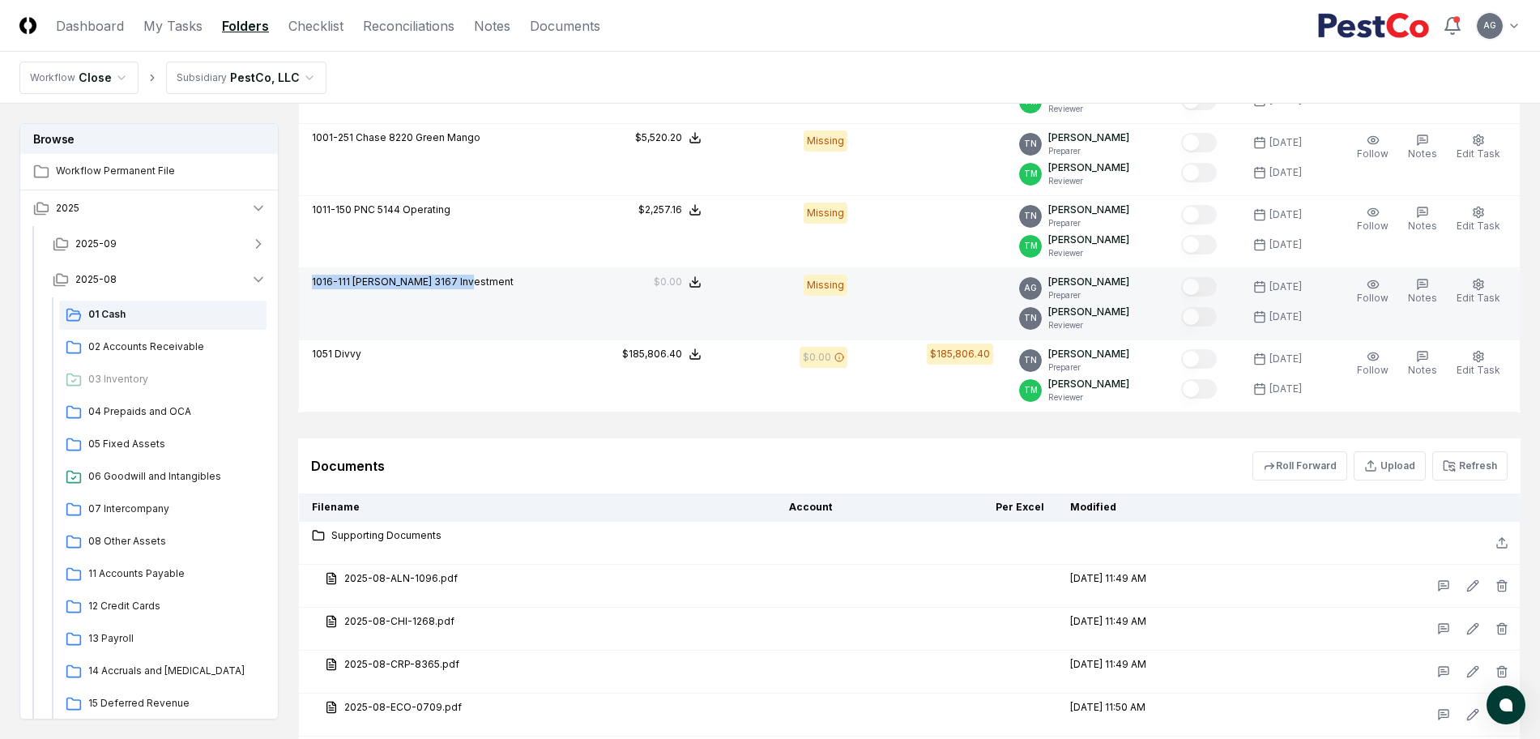
drag, startPoint x: 468, startPoint y: 283, endPoint x: 305, endPoint y: 278, distance: 162.9
click at [305, 278] on td "1016-111 [PERSON_NAME] 3167 Investment" at bounding box center [434, 304] width 271 height 72
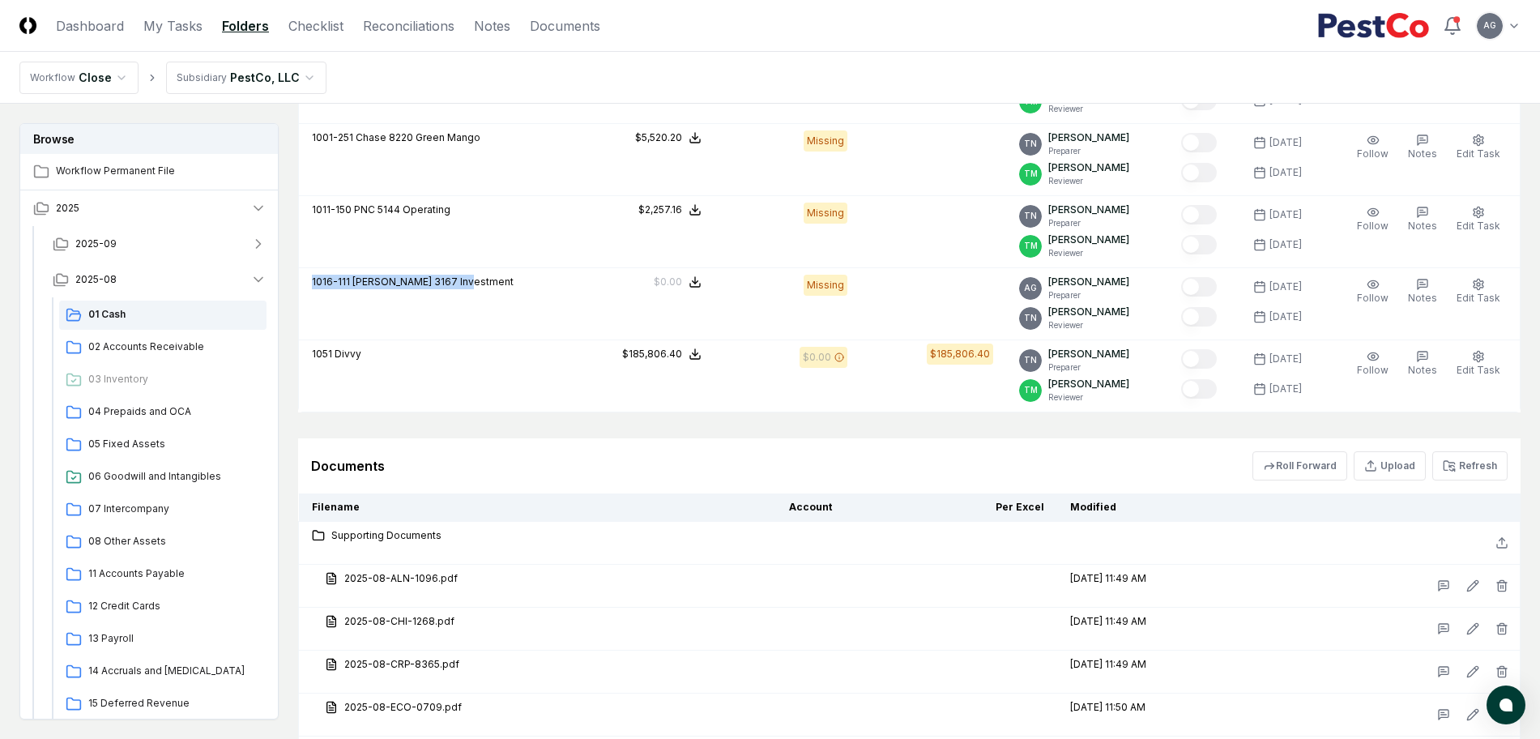
copy p "1016-111 [PERSON_NAME] 3167 Investment"
click at [1463, 469] on button "Refresh" at bounding box center [1470, 465] width 75 height 29
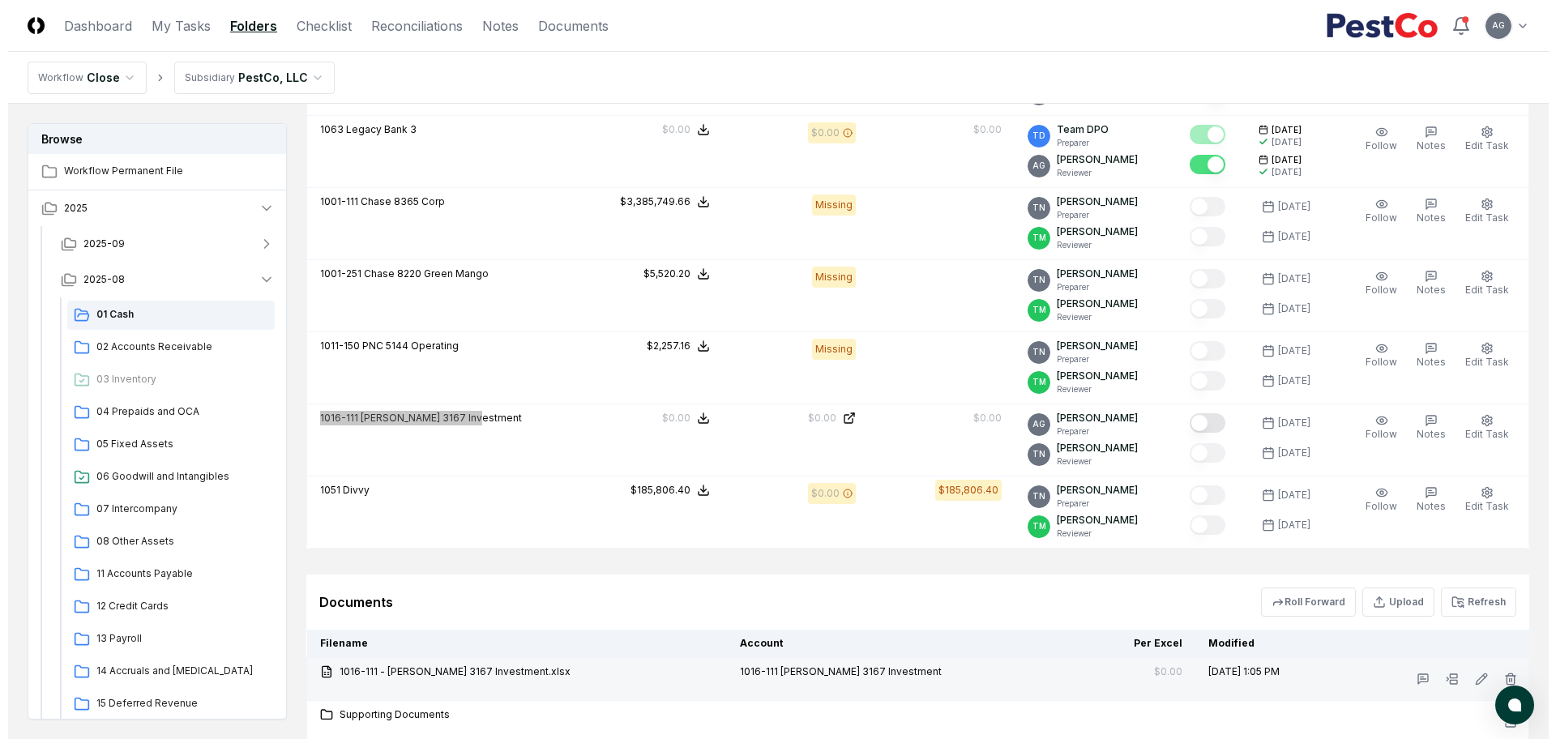
scroll to position [3849, 0]
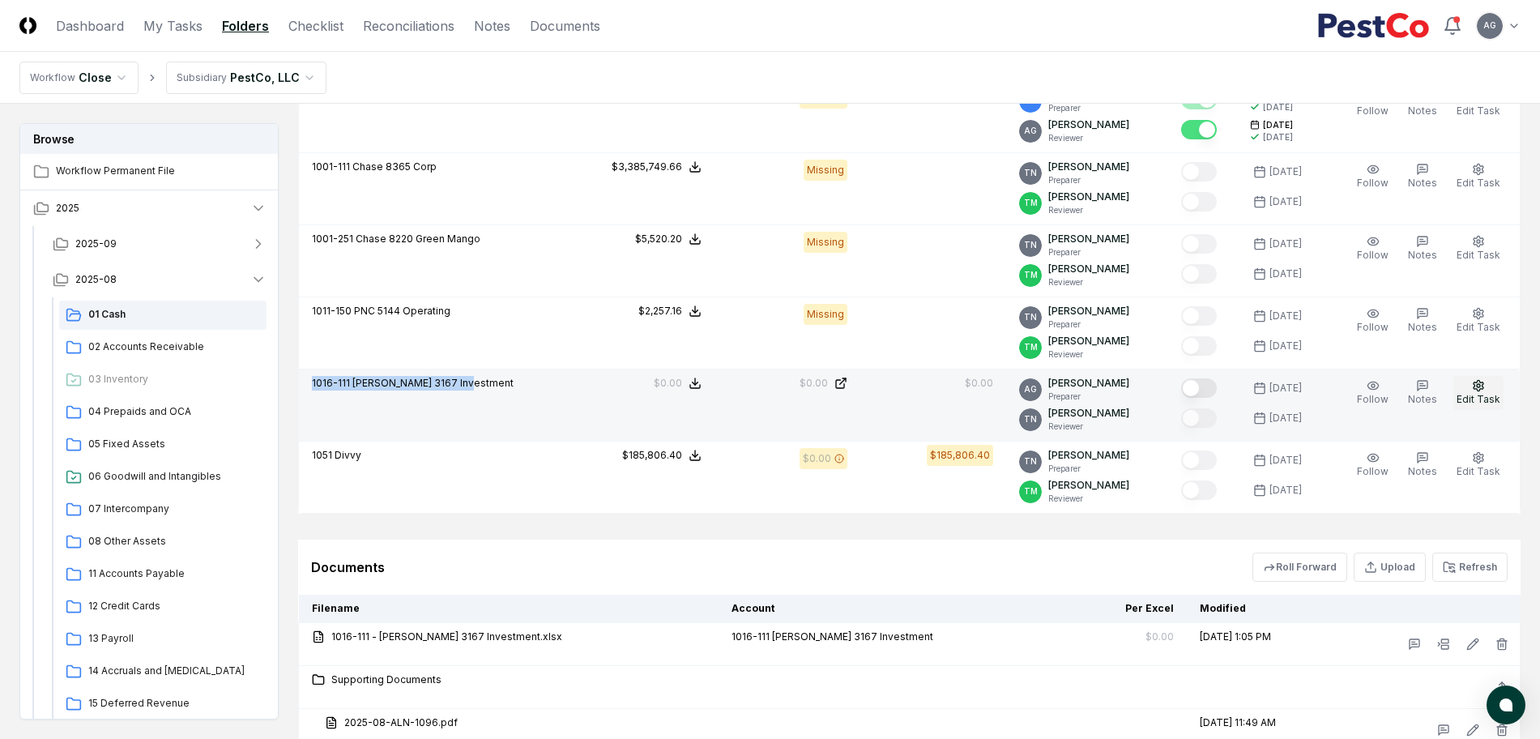
click at [1489, 391] on button "Edit Task" at bounding box center [1479, 393] width 50 height 34
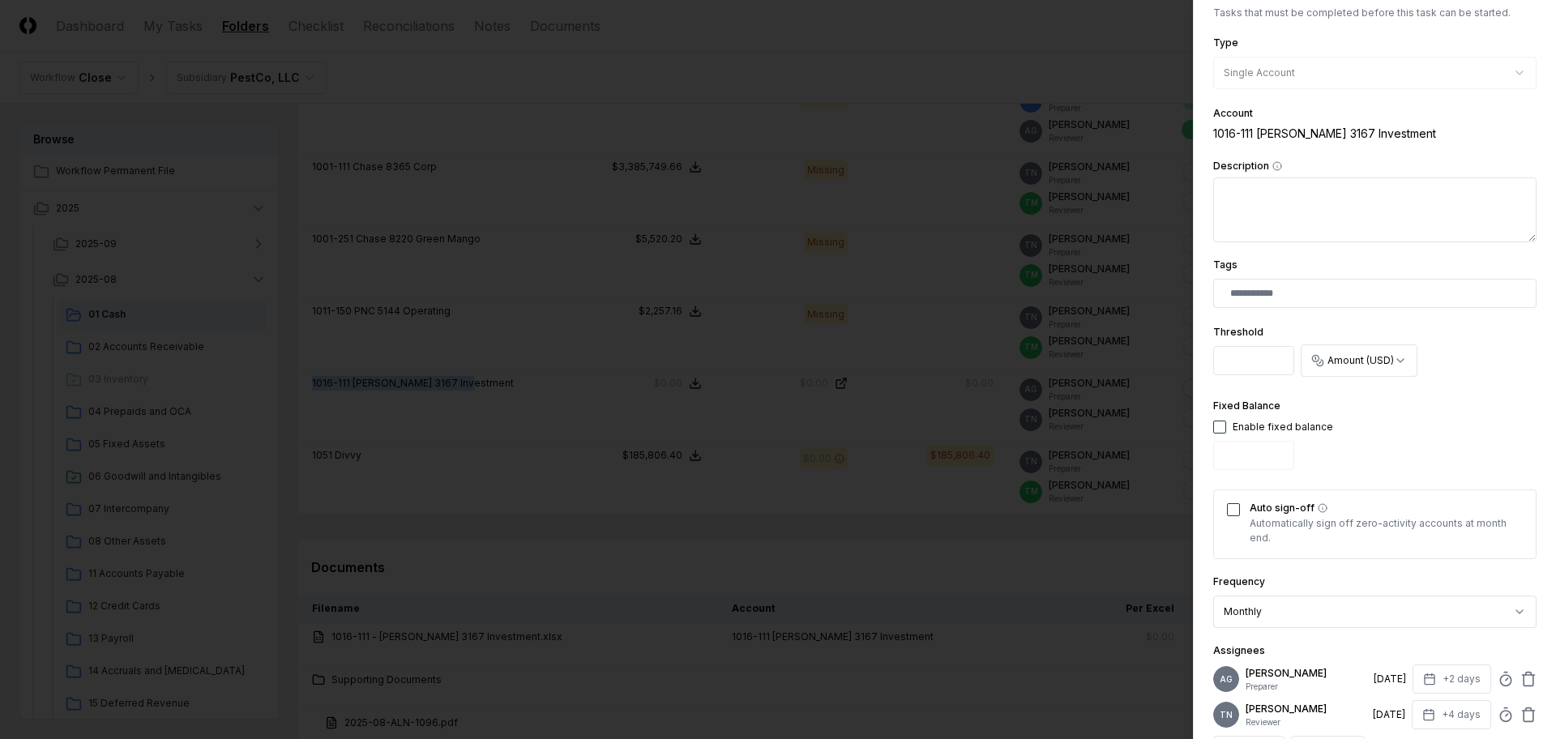
scroll to position [304, 0]
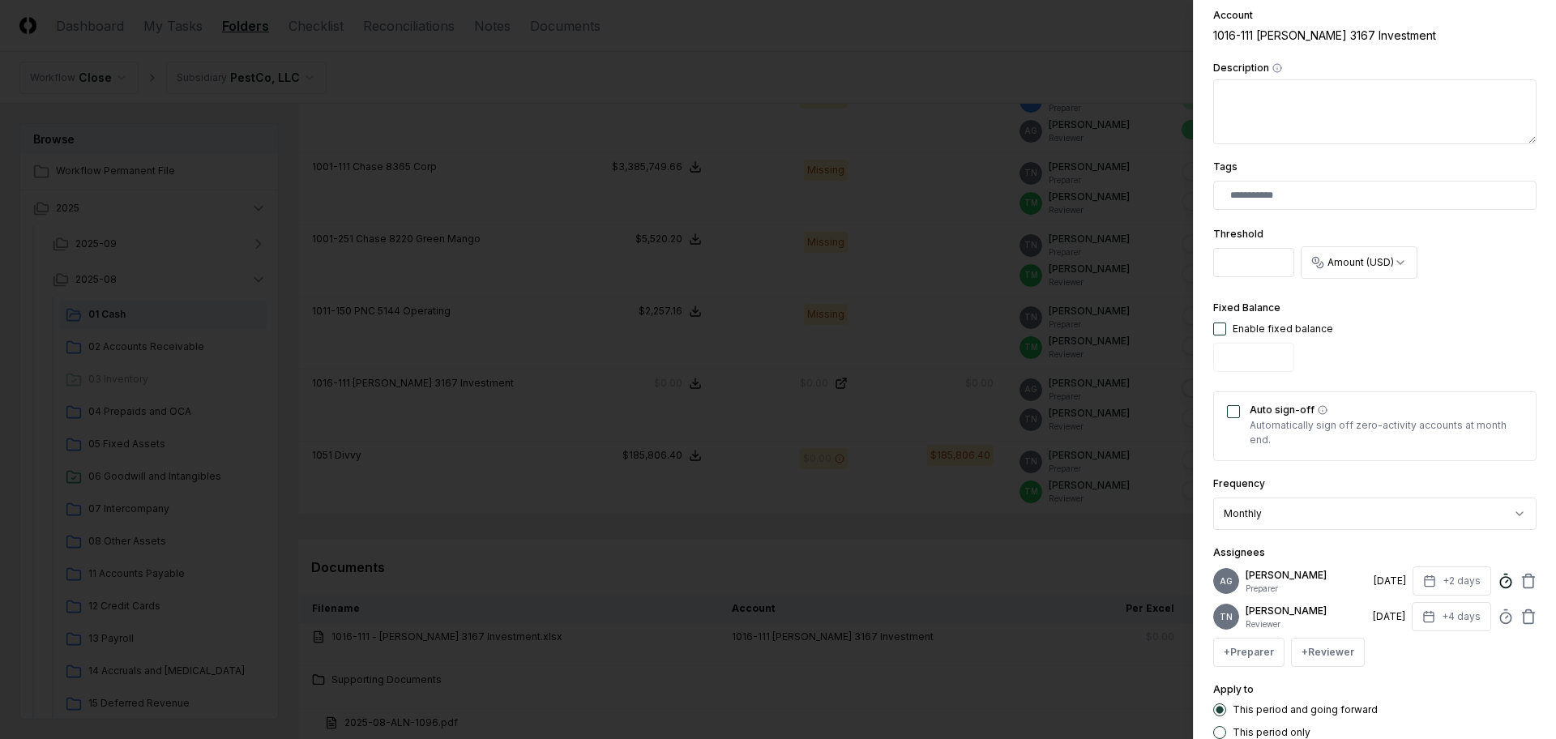
click at [1506, 583] on line at bounding box center [1507, 581] width 2 height 2
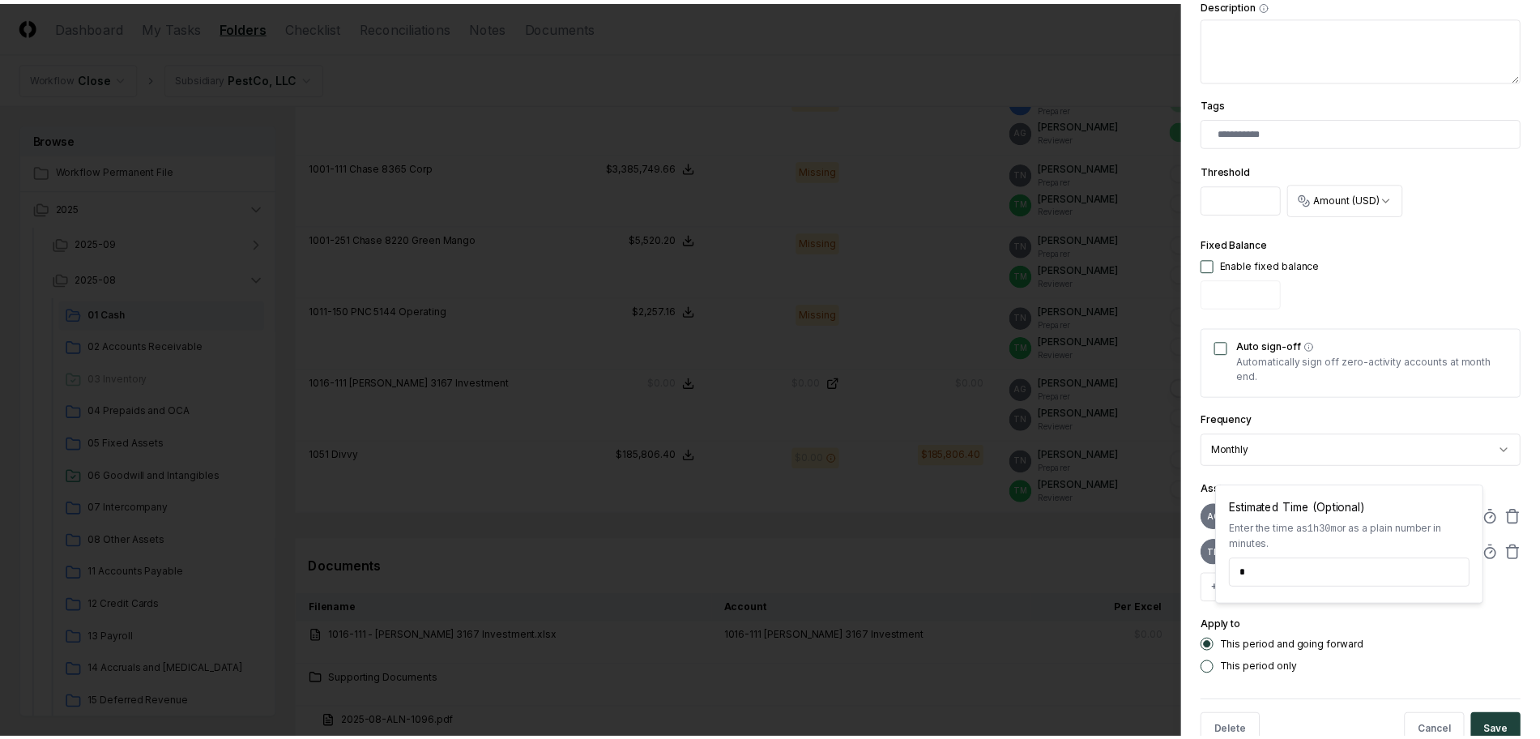
scroll to position [421, 0]
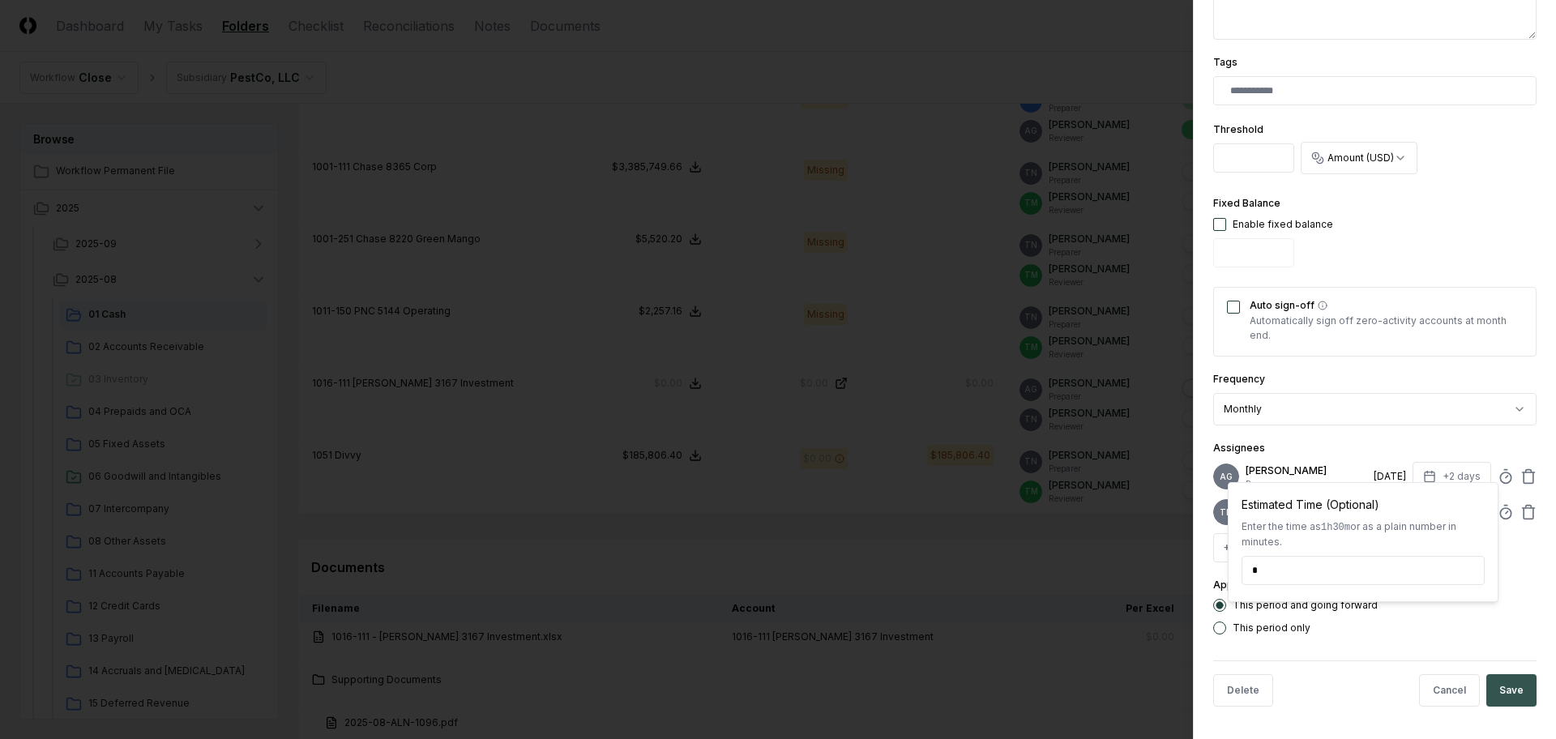
type input "*****"
click at [1512, 690] on button "Save" at bounding box center [1511, 690] width 50 height 32
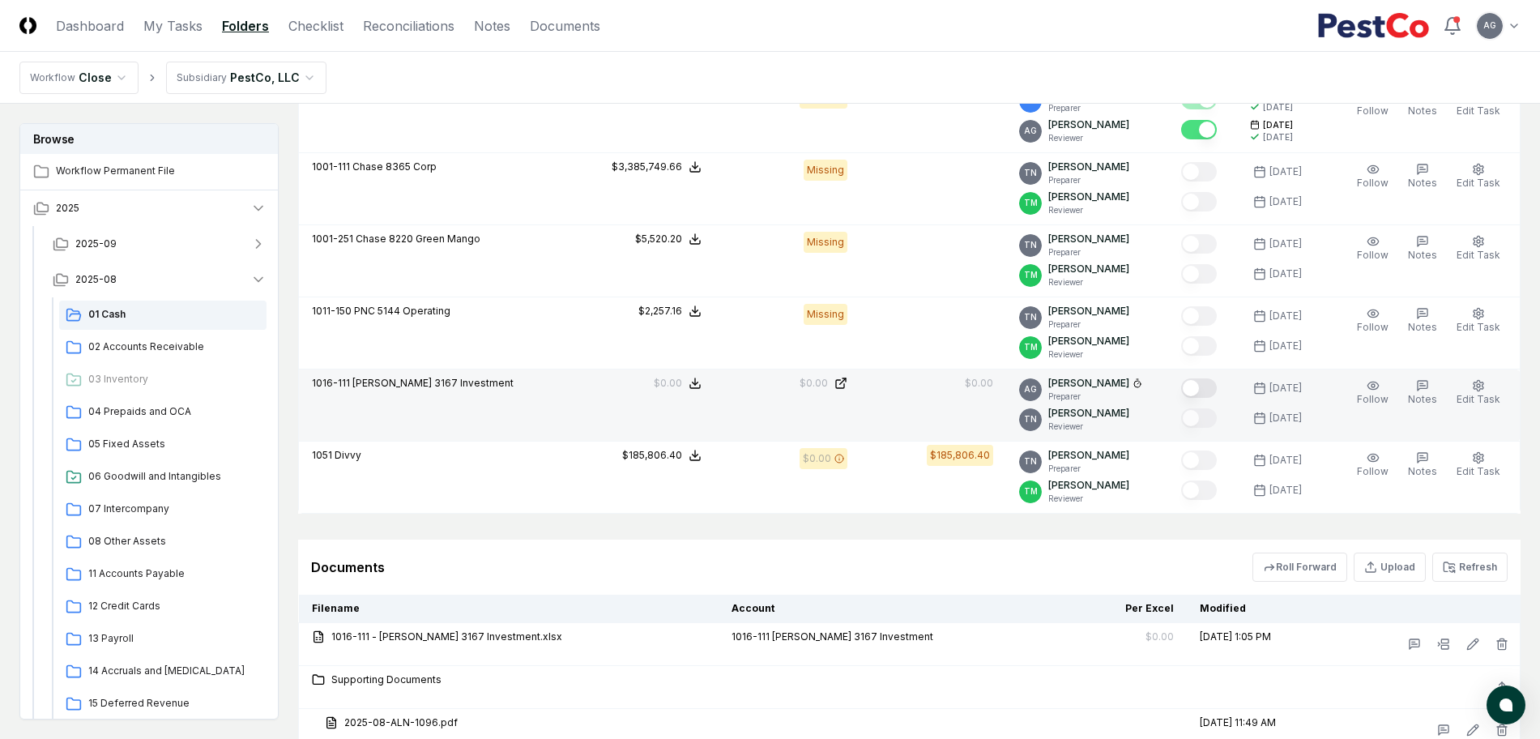
click at [1213, 387] on button "Mark complete" at bounding box center [1199, 387] width 36 height 19
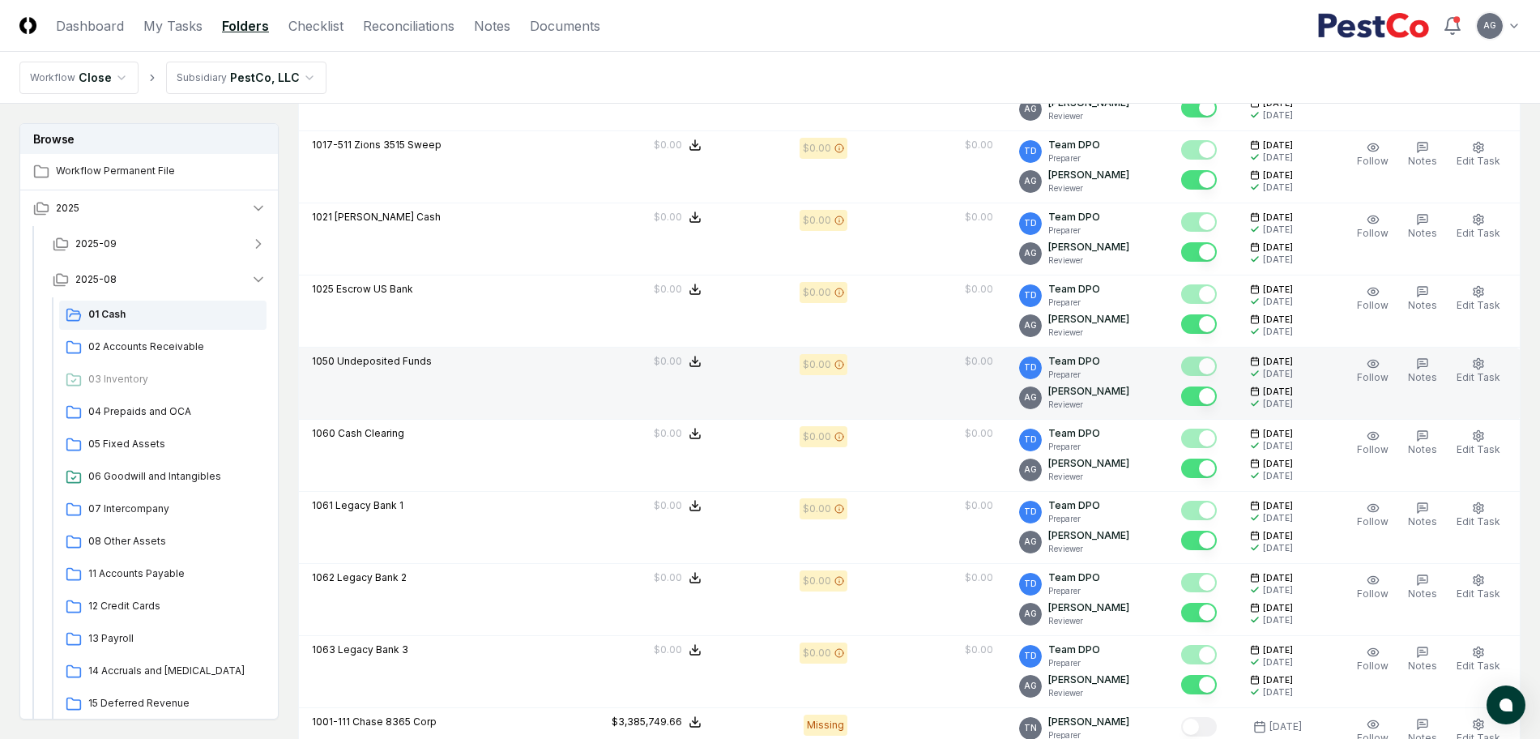
scroll to position [3140, 0]
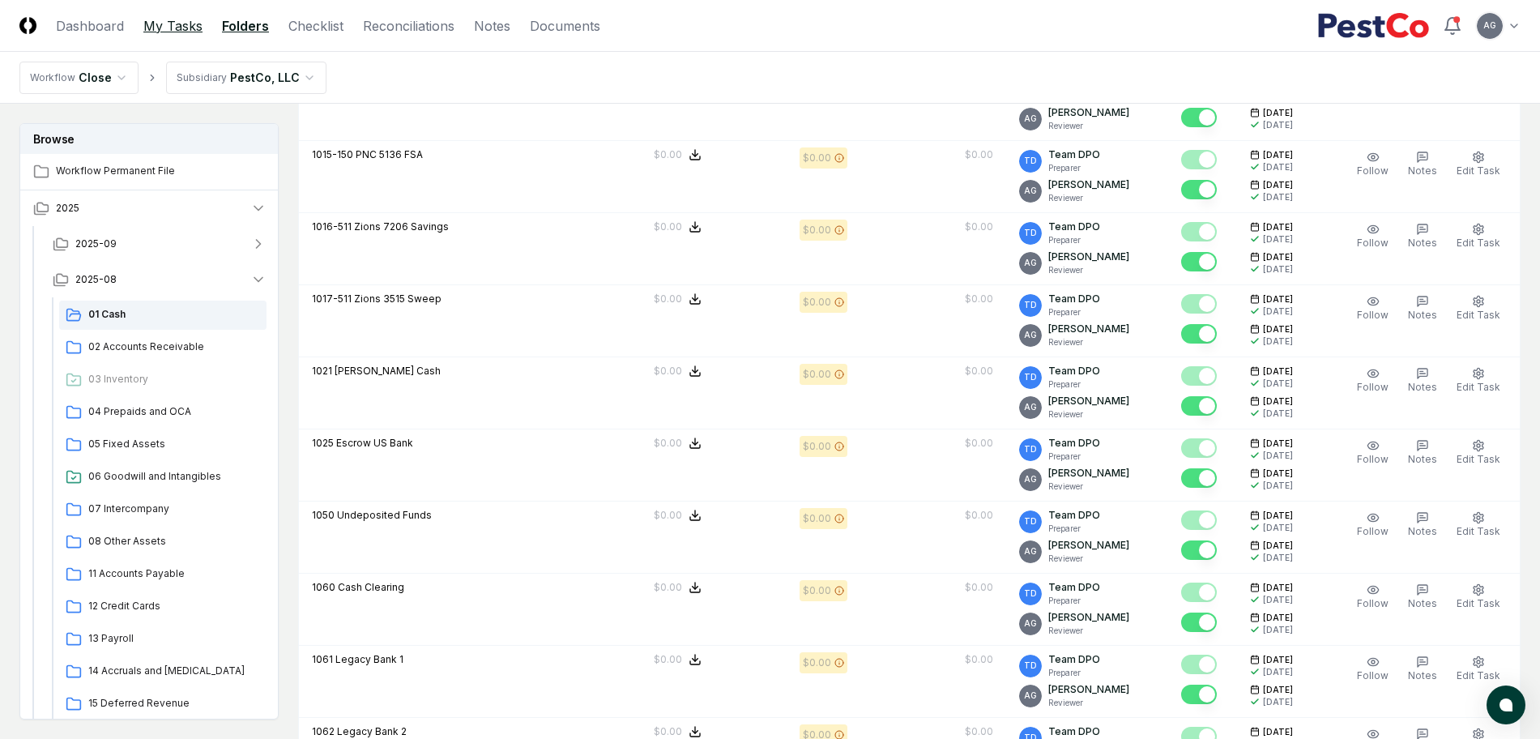
click at [162, 32] on link "My Tasks" at bounding box center [172, 25] width 59 height 19
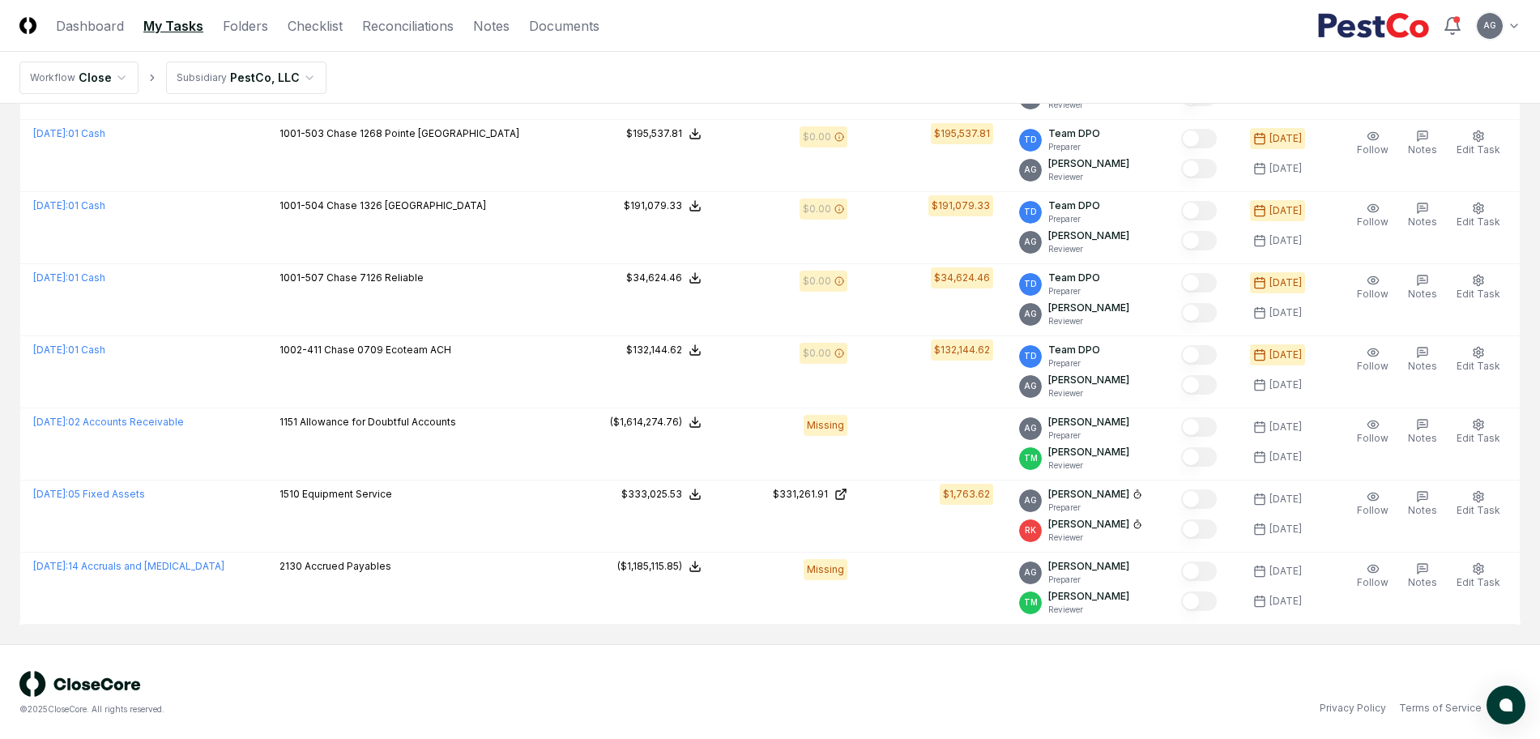
scroll to position [1222, 0]
click at [841, 664] on div "© 2025 CloseCore. All rights reserved. Privacy Policy Terms of Service" at bounding box center [770, 690] width 1540 height 97
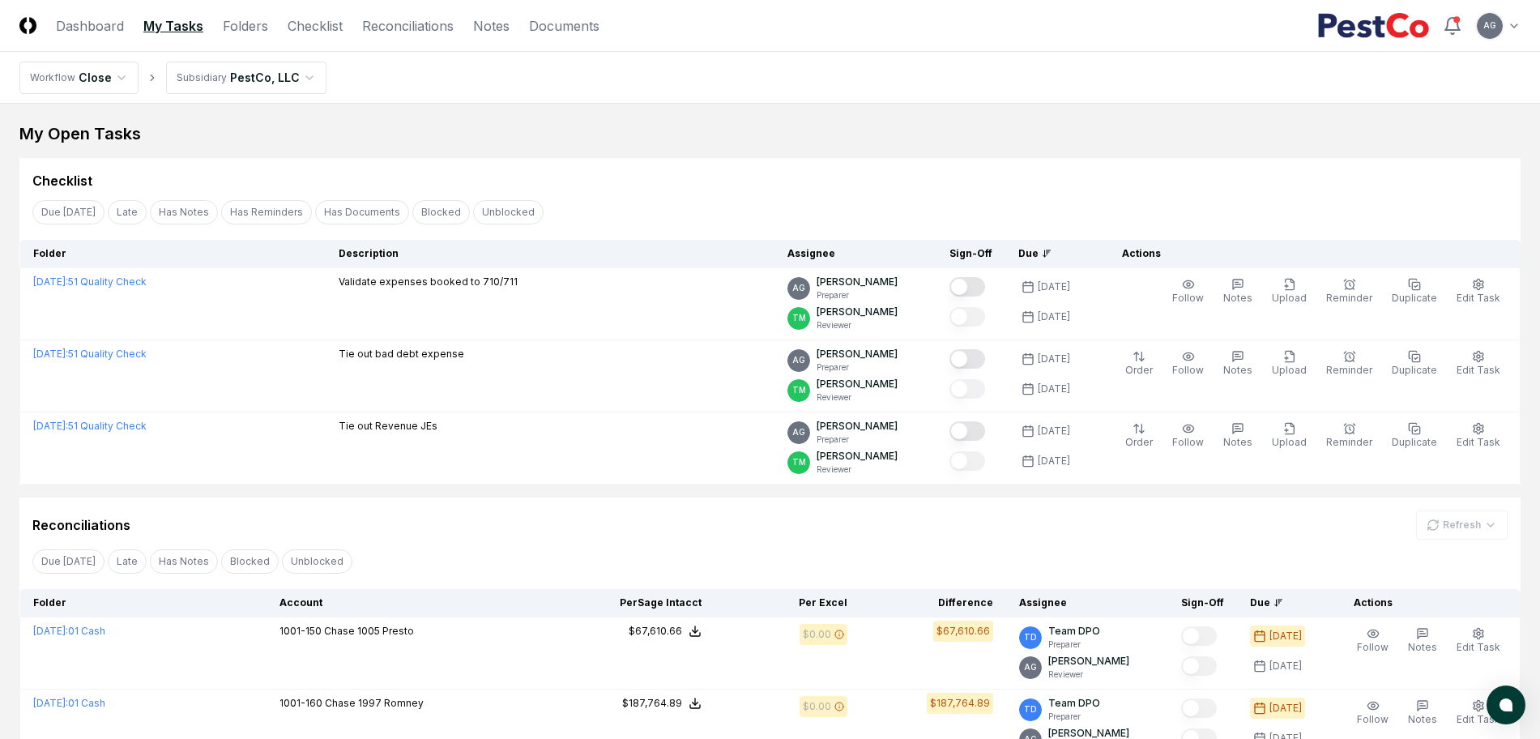
scroll to position [0, 0]
click at [624, 534] on div "Reconciliations Refresh" at bounding box center [770, 525] width 1476 height 29
click at [663, 129] on div "My Open Tasks" at bounding box center [770, 134] width 1502 height 23
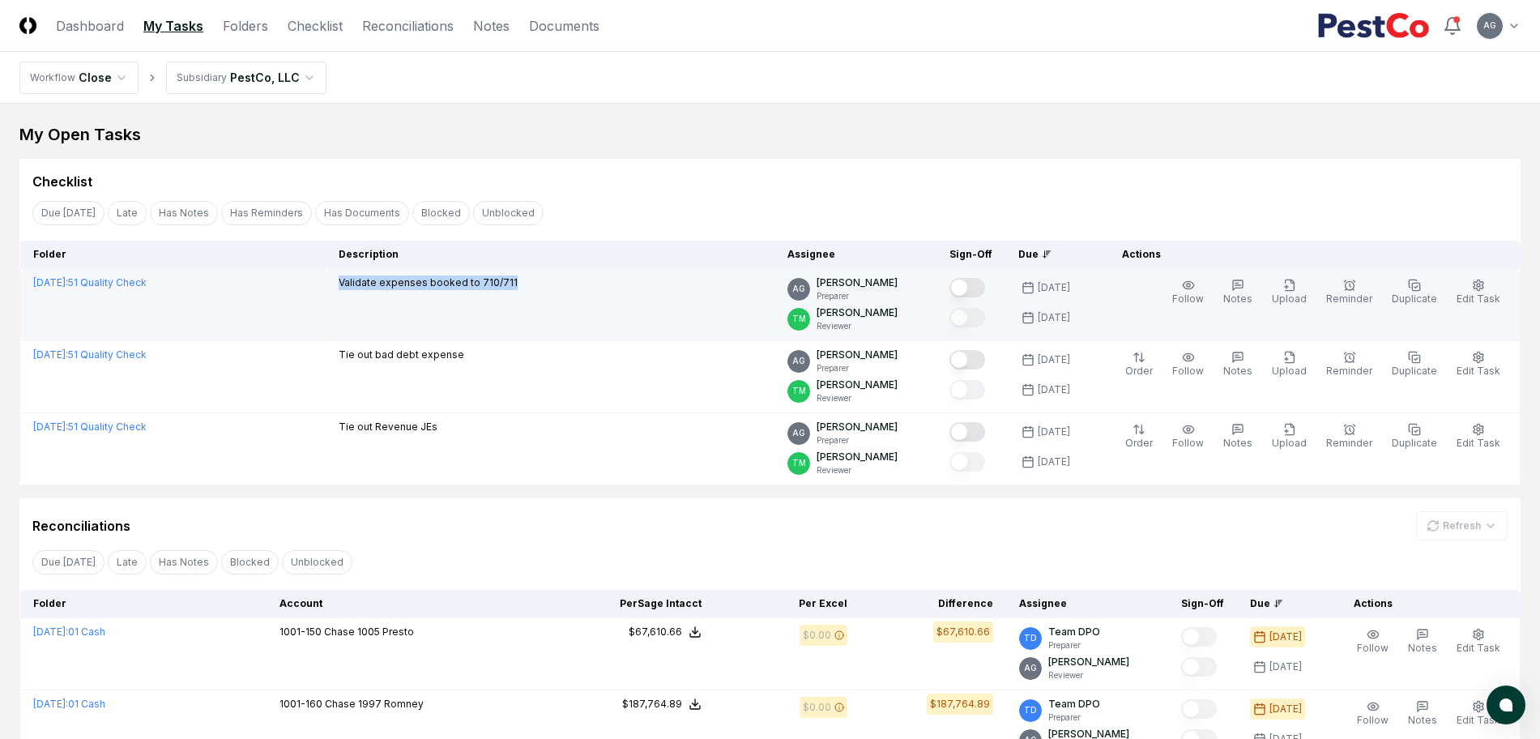
drag, startPoint x: 566, startPoint y: 284, endPoint x: 385, endPoint y: 292, distance: 180.8
click at [385, 292] on td "Validate expenses booked to 710/711" at bounding box center [550, 305] width 449 height 72
copy p "Validate expenses booked to 710/711"
